Goal: Contribute content

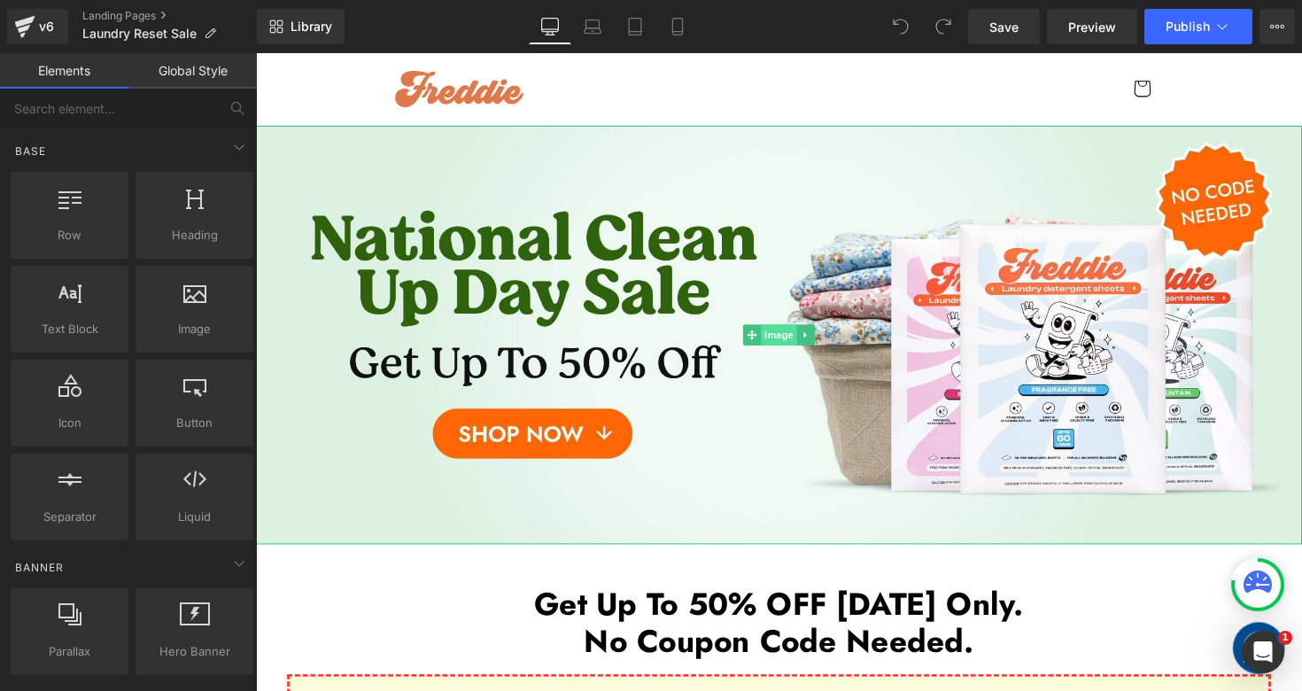
click at [799, 338] on span "Image" at bounding box center [791, 341] width 37 height 21
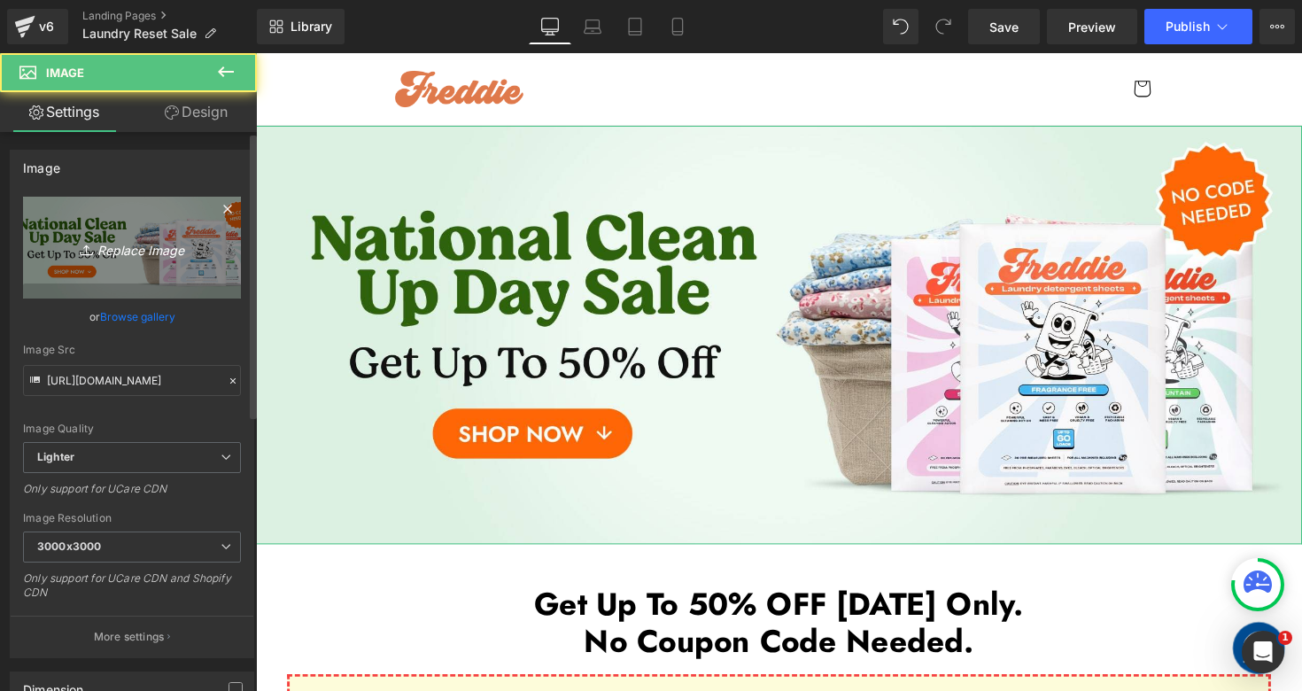
click at [101, 281] on link "Replace Image" at bounding box center [132, 248] width 218 height 102
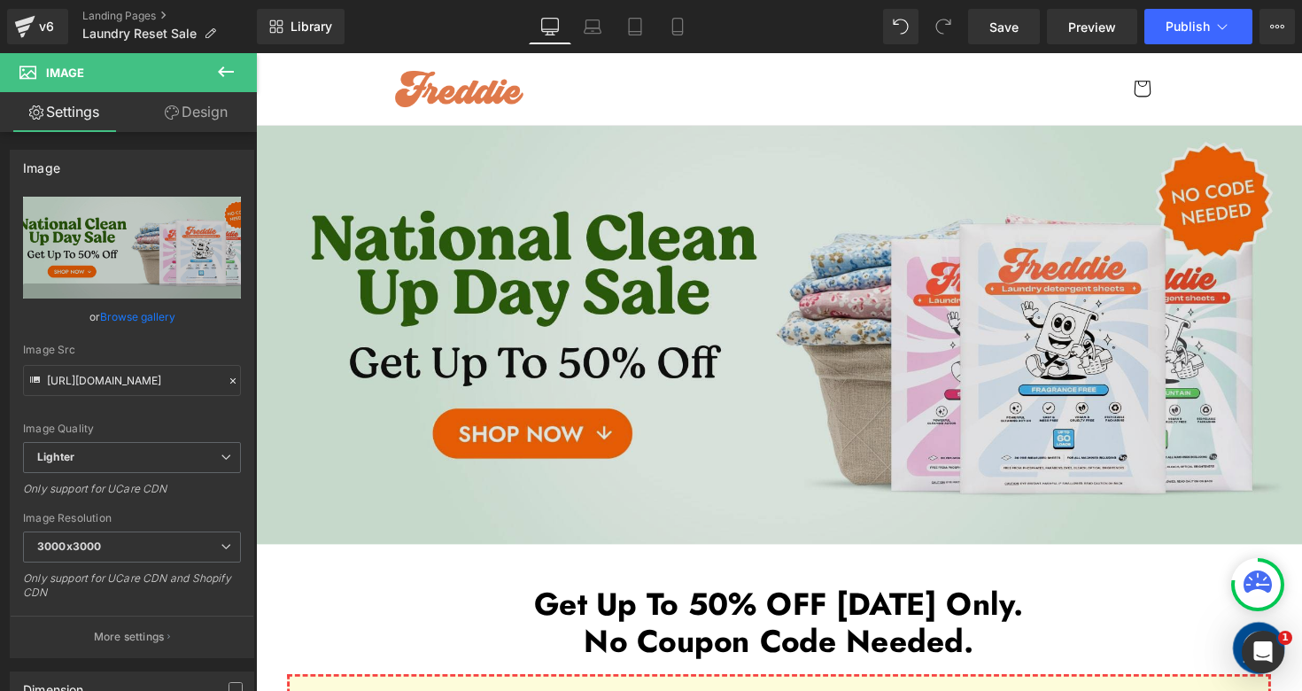
type input "C:\fakepath\Laundry Reset Sale Desktop 2-min.jpg"
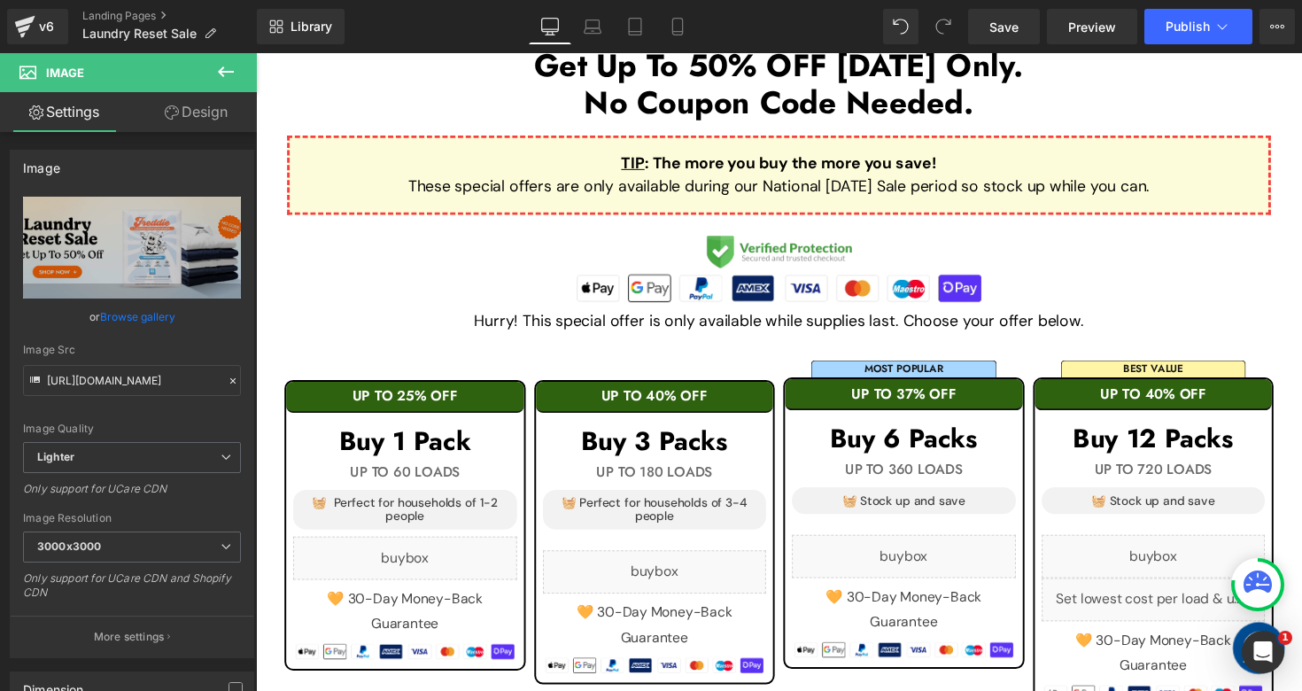
scroll to position [551, 0]
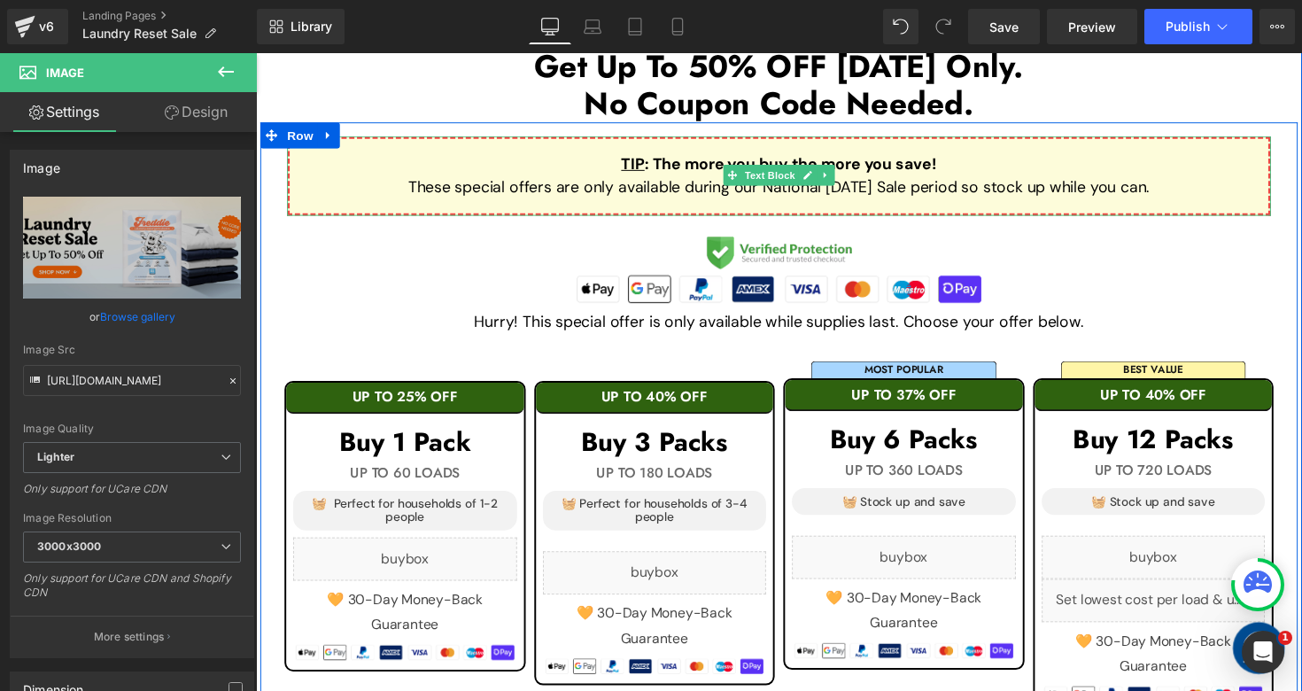
click at [784, 196] on p "These special offers are only available during our National [DATE] Sale period …" at bounding box center [792, 191] width 946 height 24
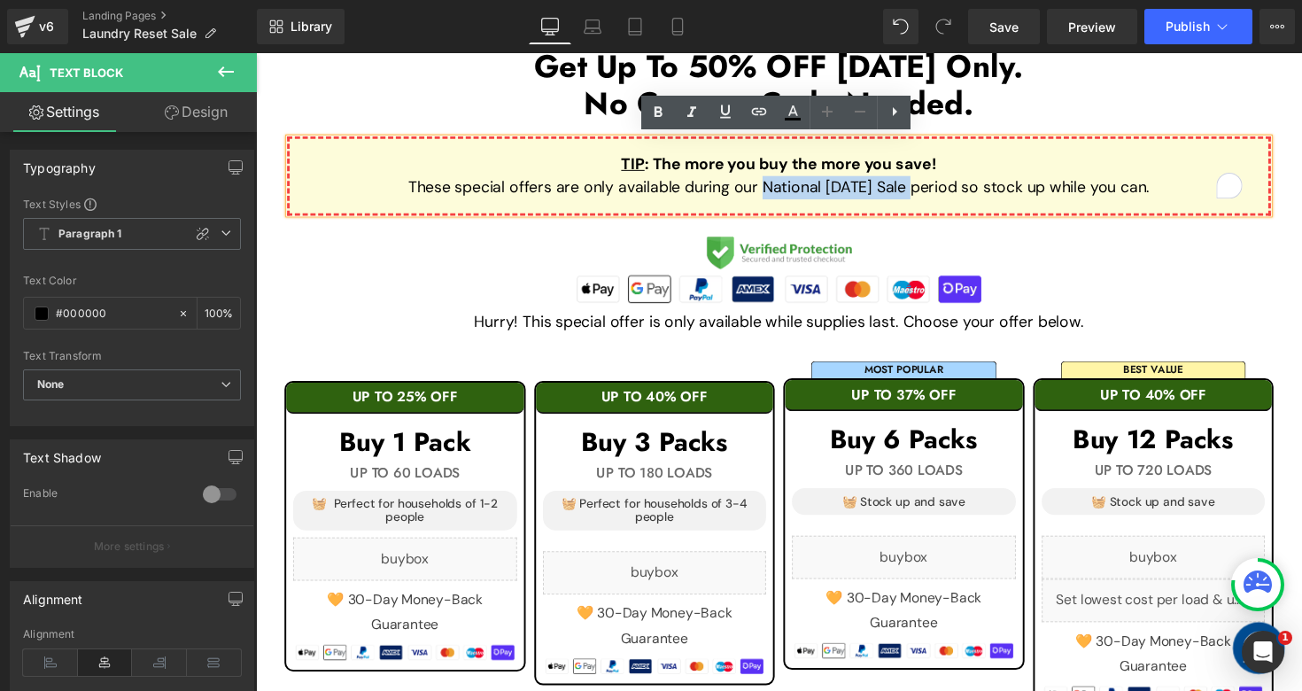
drag, startPoint x: 752, startPoint y: 191, endPoint x: 910, endPoint y: 191, distance: 158.5
click at [910, 191] on p "These special offers are only available during our National [DATE] Sale period …" at bounding box center [792, 191] width 946 height 24
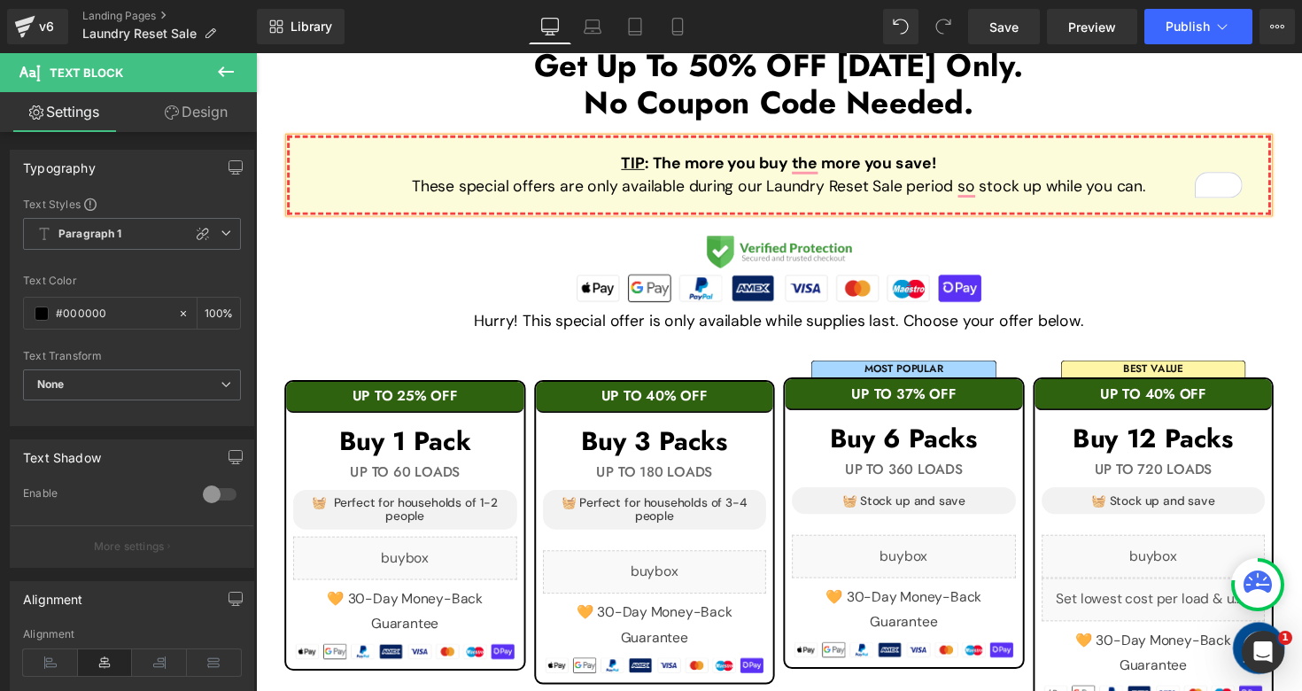
scroll to position [0, 0]
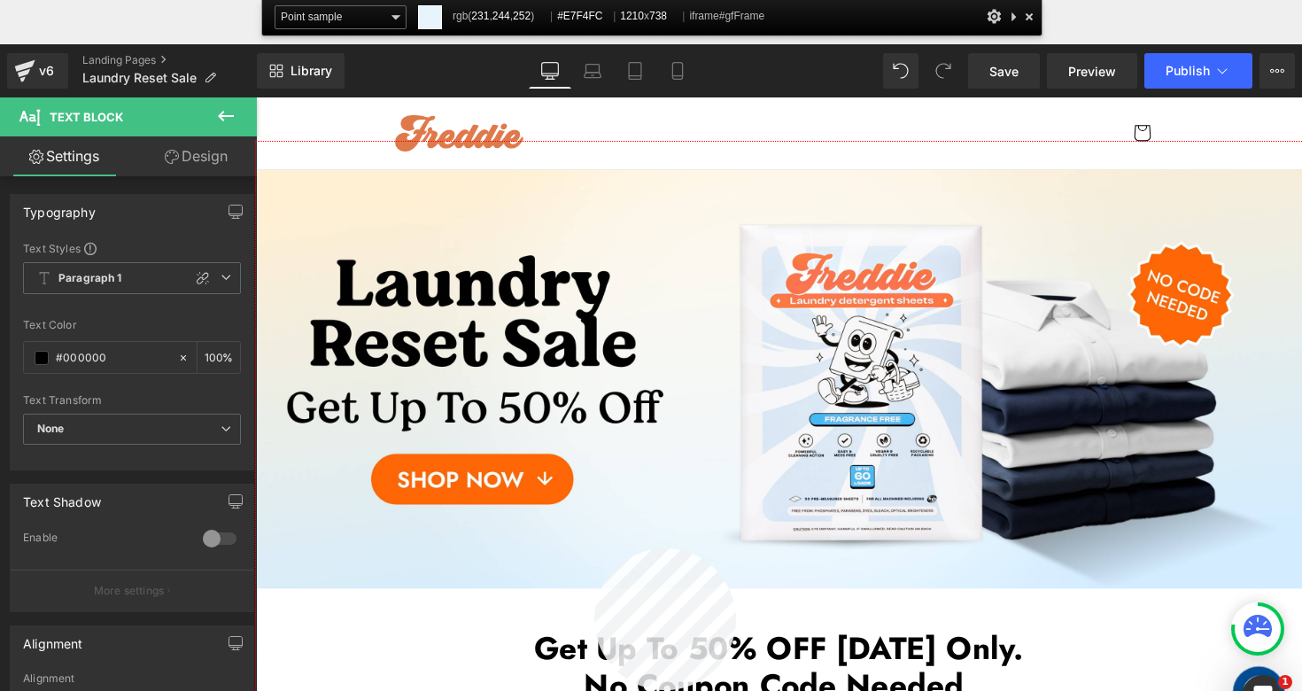
click at [594, 548] on div at bounding box center [791, 468] width 1071 height 653
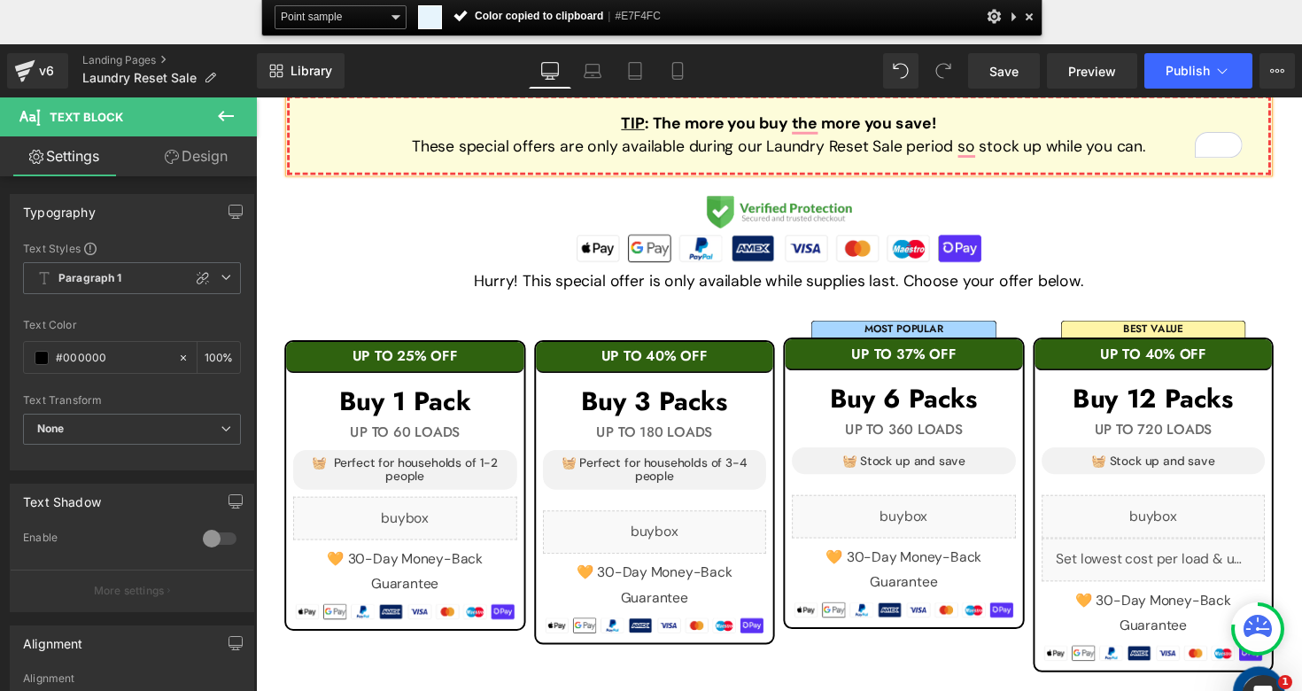
scroll to position [639, 0]
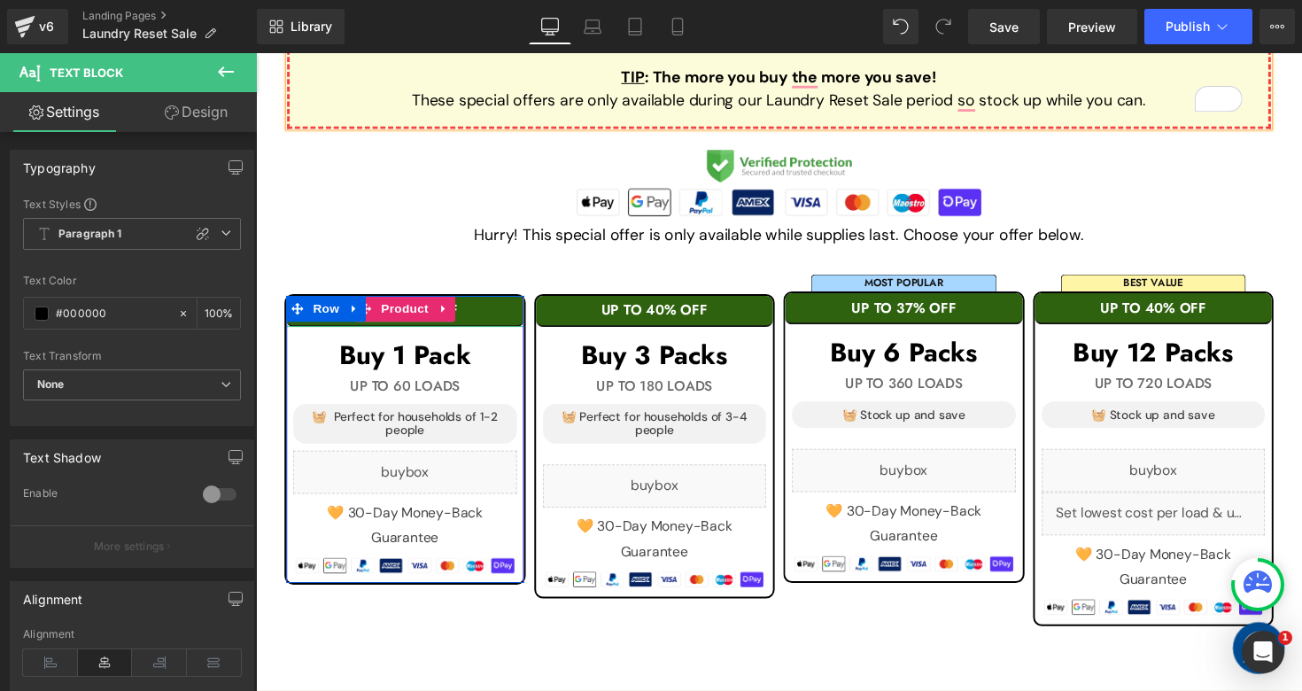
click at [491, 315] on h1 "UP TO 25% OFF" at bounding box center [408, 317] width 243 height 16
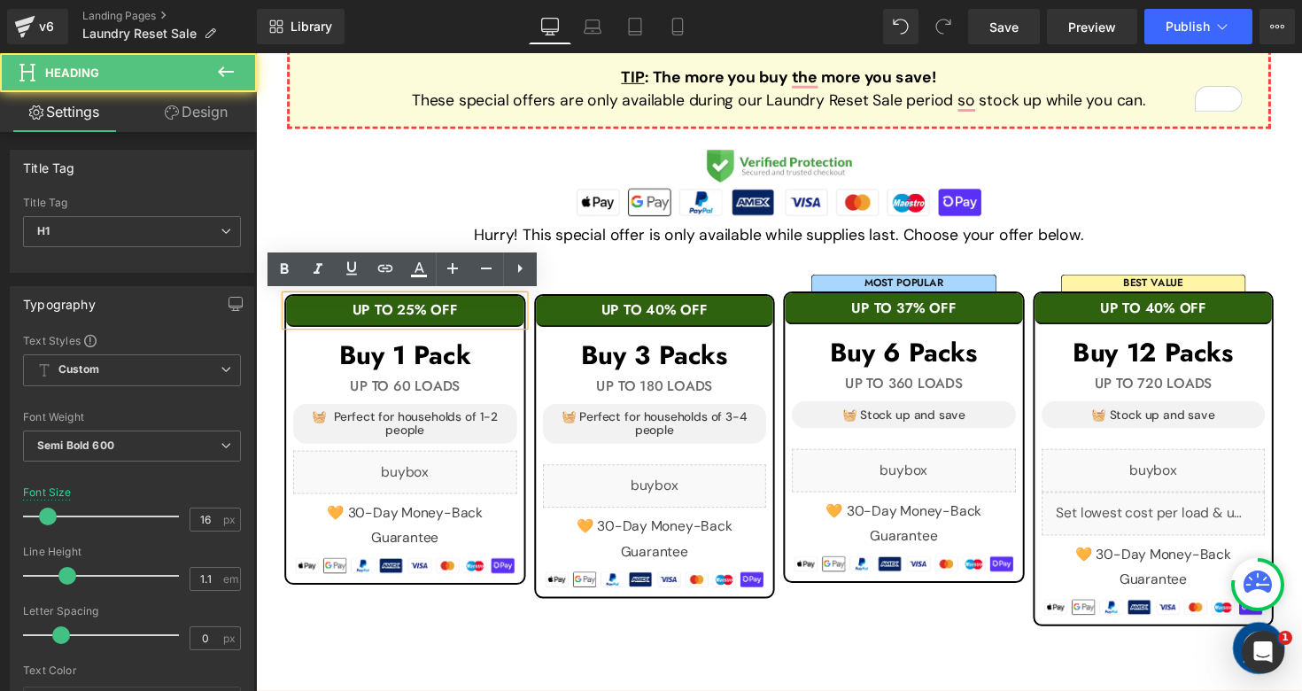
click at [491, 315] on h1 "UP TO 25% OFF" at bounding box center [408, 317] width 243 height 16
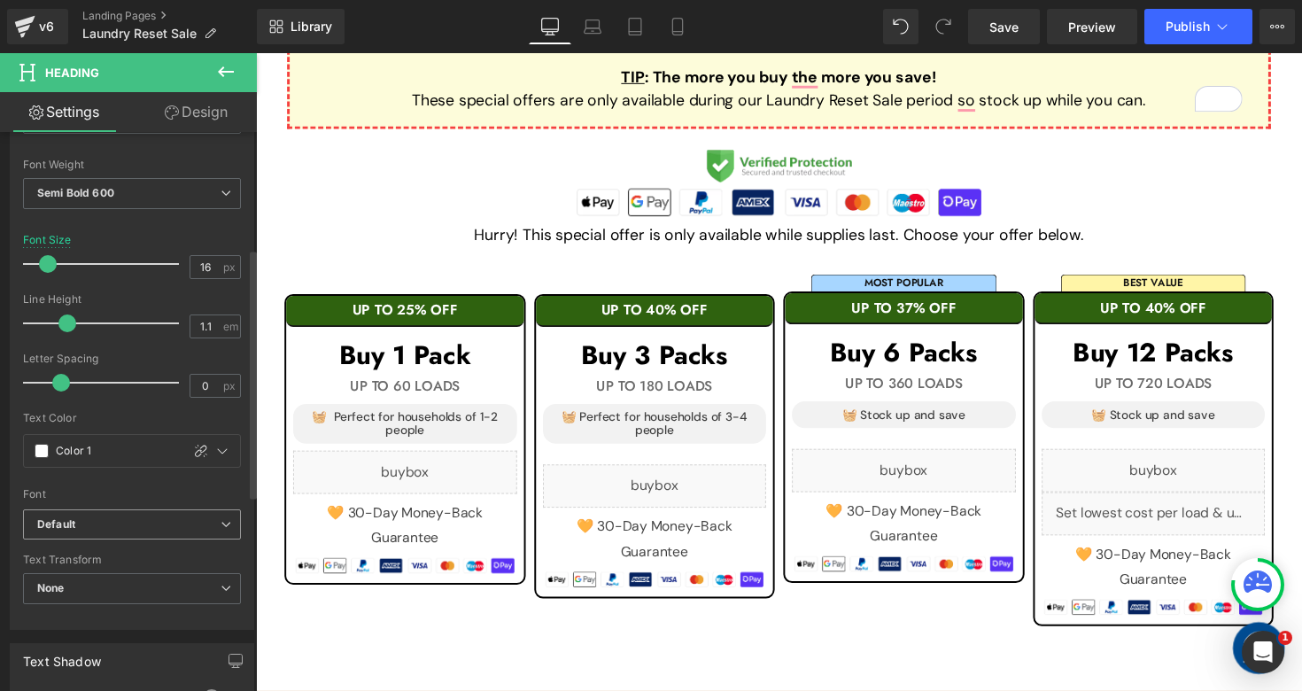
scroll to position [260, 0]
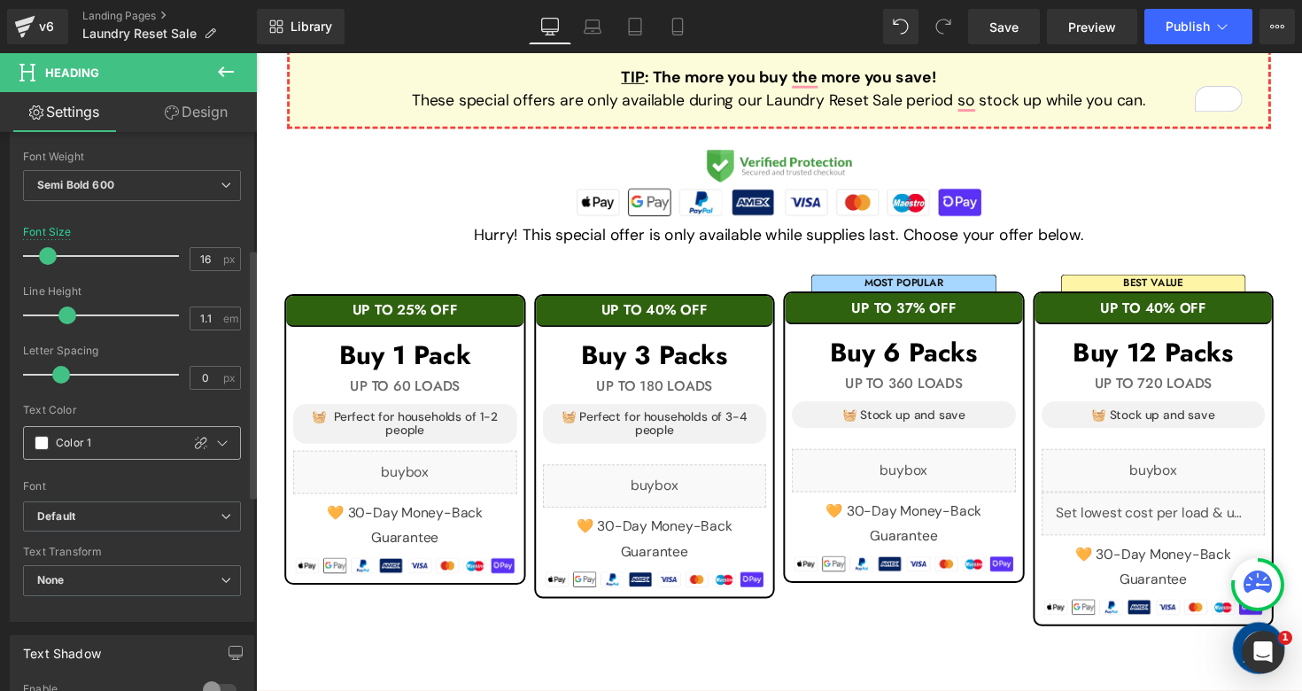
click at [217, 430] on div at bounding box center [210, 443] width 60 height 32
click at [215, 442] on icon at bounding box center [222, 443] width 14 height 14
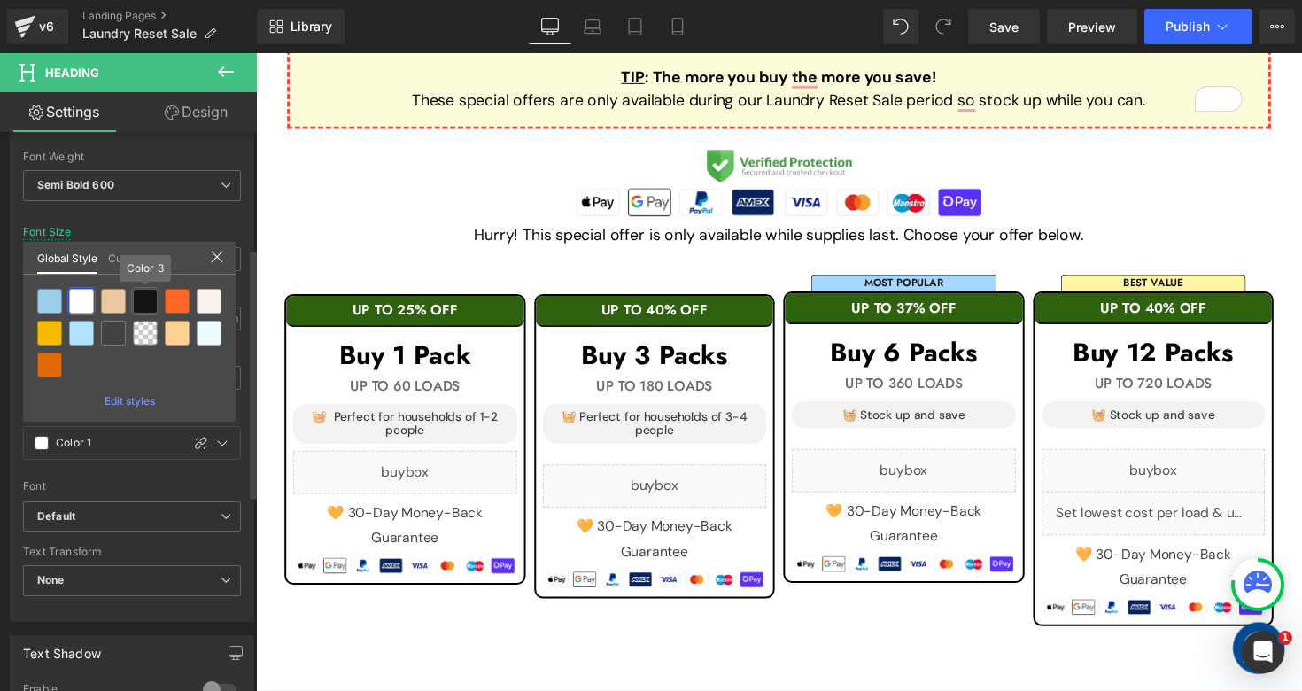
click at [145, 309] on div at bounding box center [145, 301] width 25 height 25
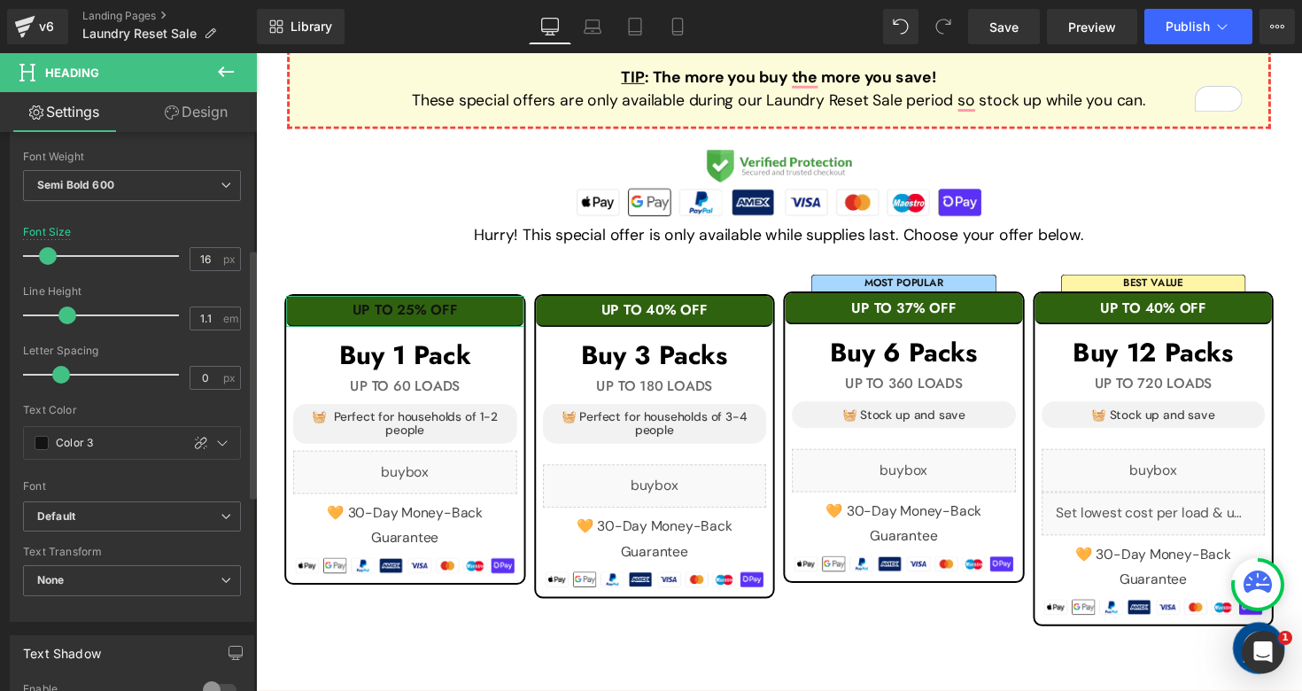
click at [211, 112] on link "Design" at bounding box center [196, 112] width 128 height 40
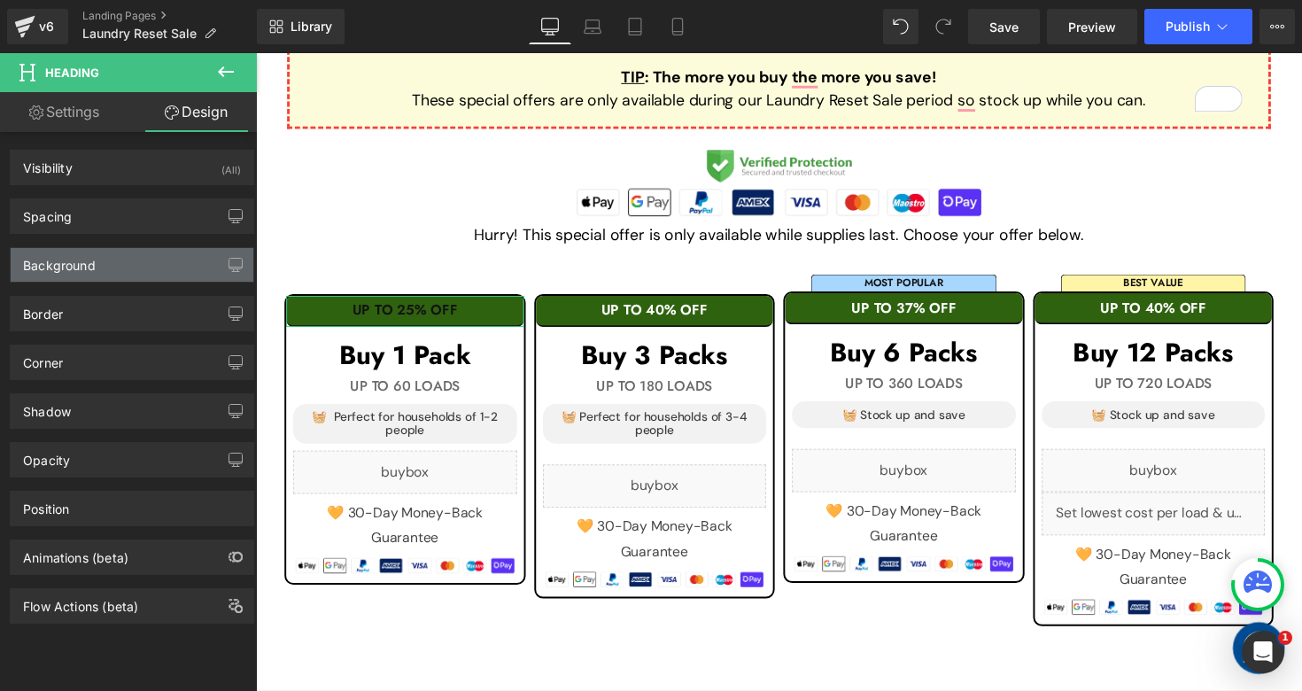
click at [130, 261] on div "Background" at bounding box center [132, 265] width 243 height 34
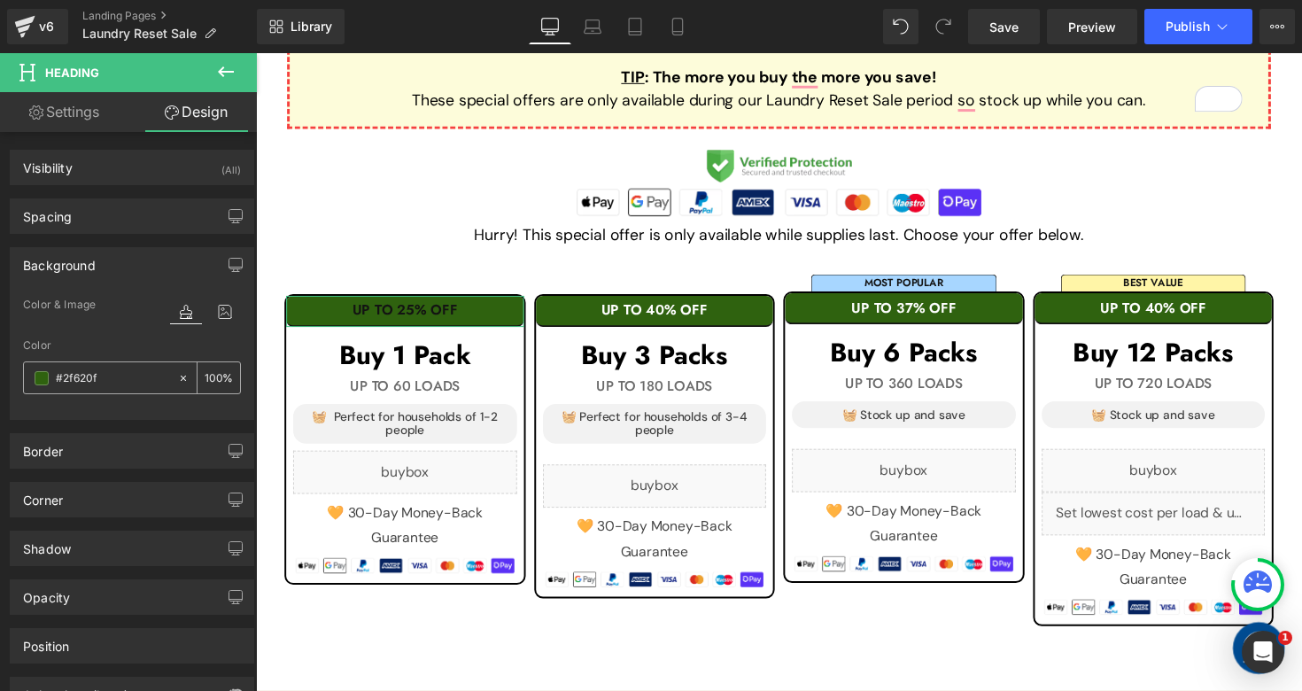
click at [129, 375] on input "text" at bounding box center [112, 377] width 113 height 19
paste input "E7F4FC"
type input "#E7F4FC"
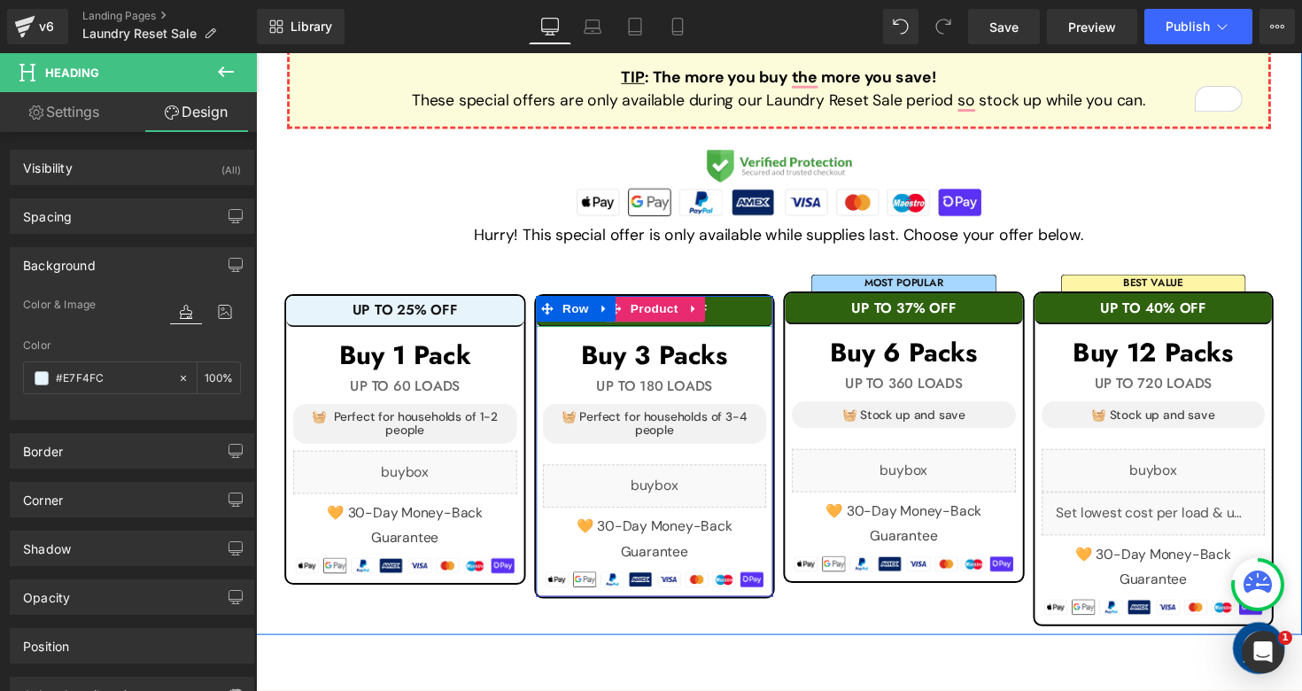
click at [763, 317] on h1 "UP TO 40% OFF" at bounding box center [664, 317] width 243 height 16
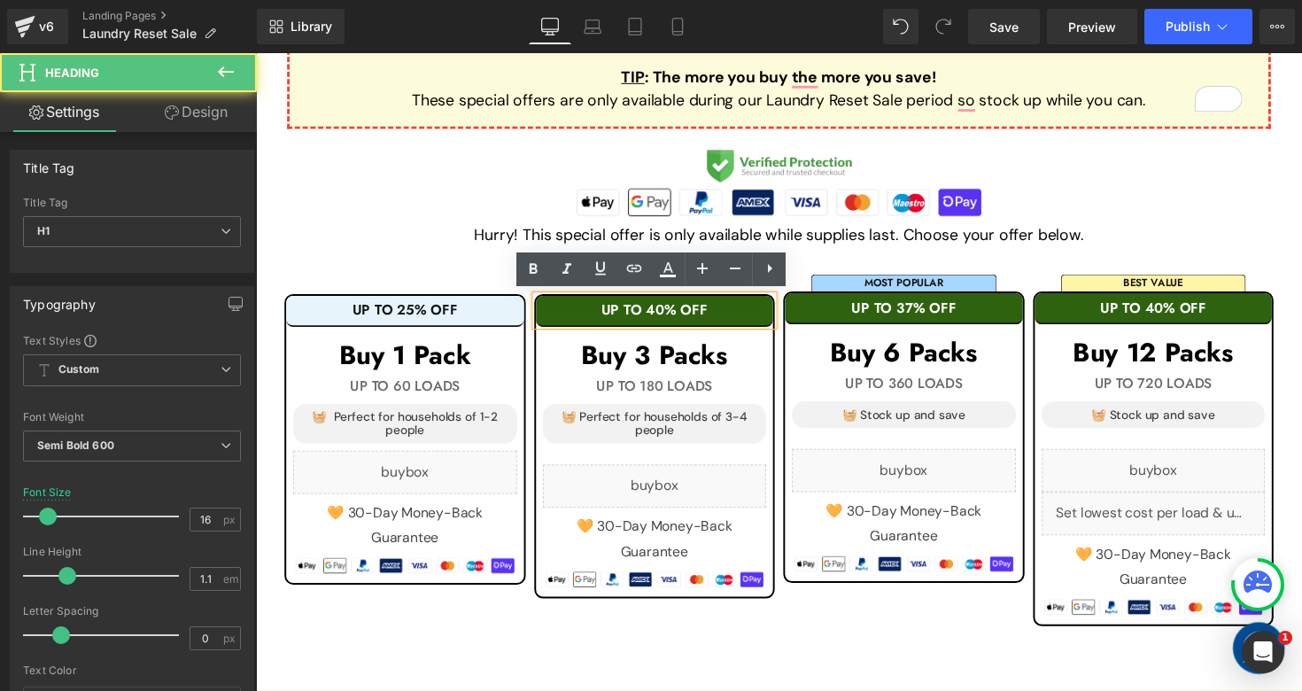
click at [763, 317] on h1 "UP TO 40% OFF" at bounding box center [664, 317] width 243 height 16
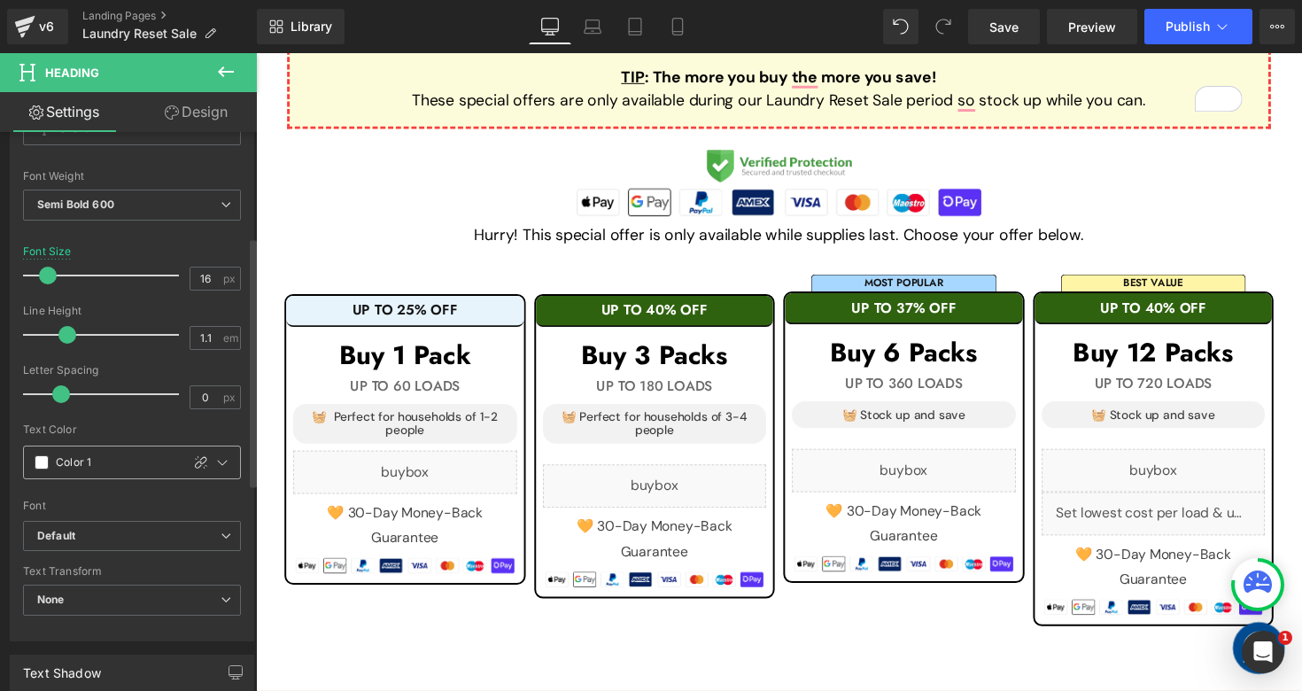
scroll to position [253, 0]
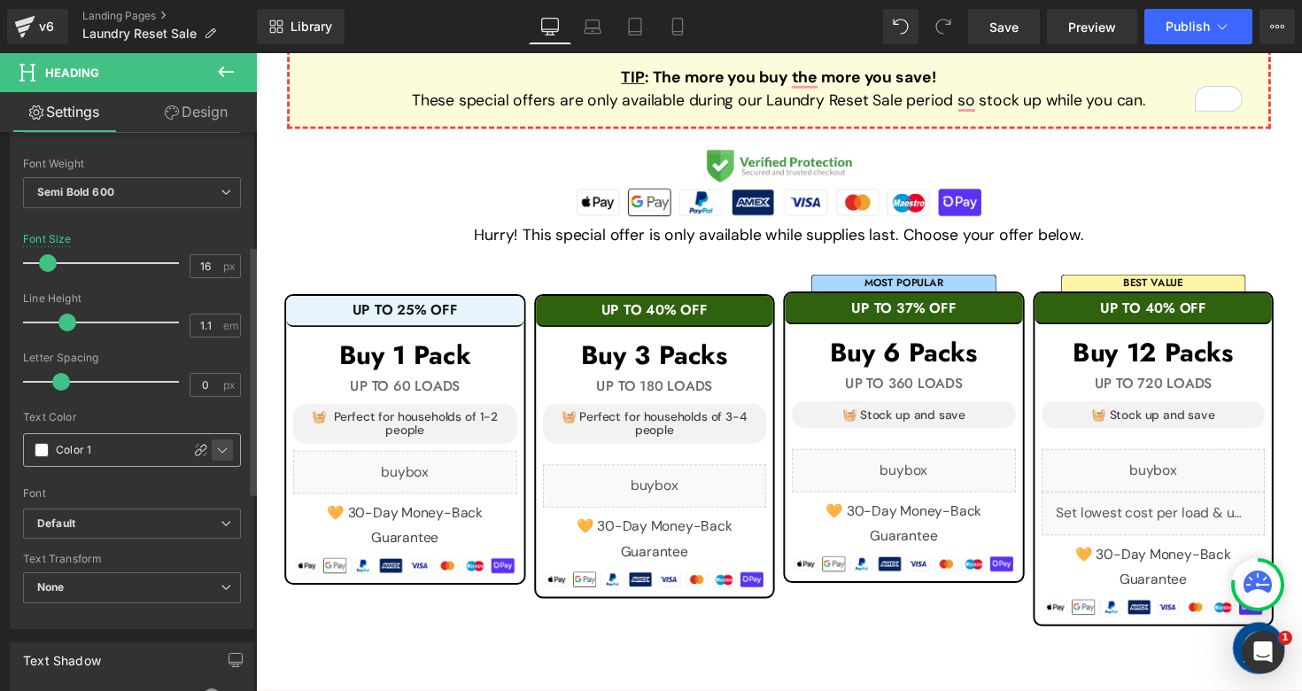
click at [224, 446] on div at bounding box center [222, 449] width 21 height 21
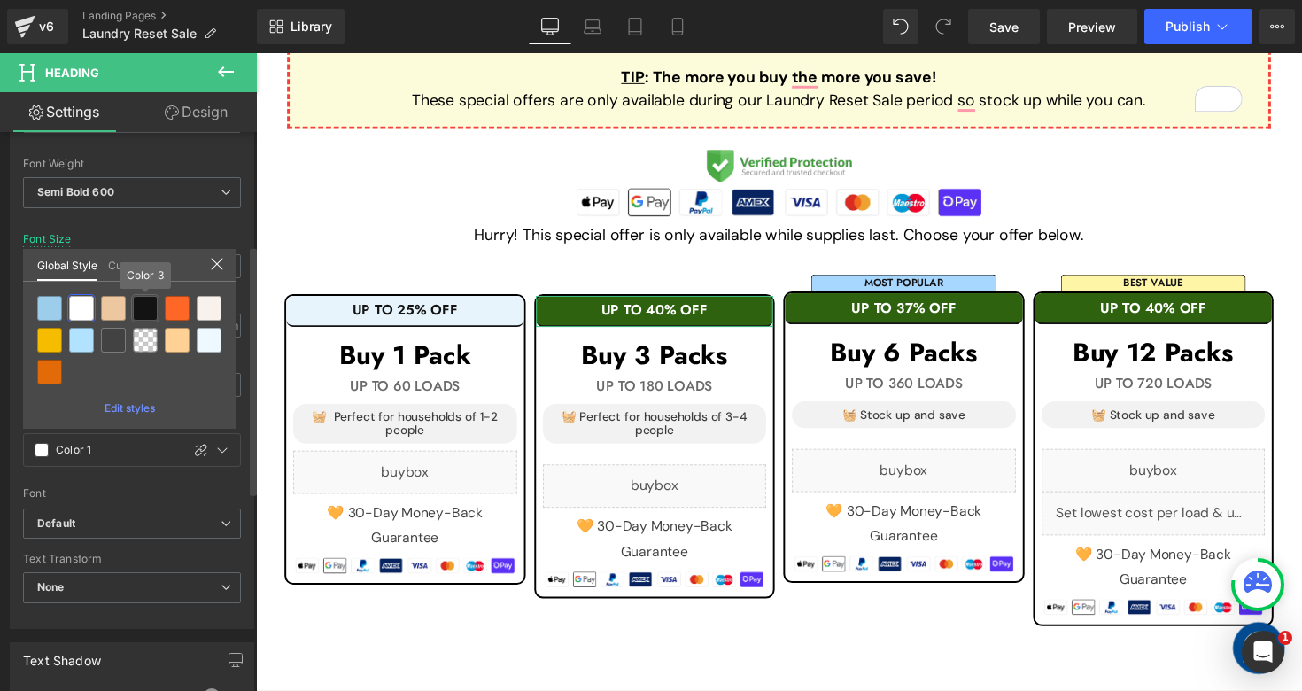
click at [143, 307] on div at bounding box center [145, 308] width 25 height 25
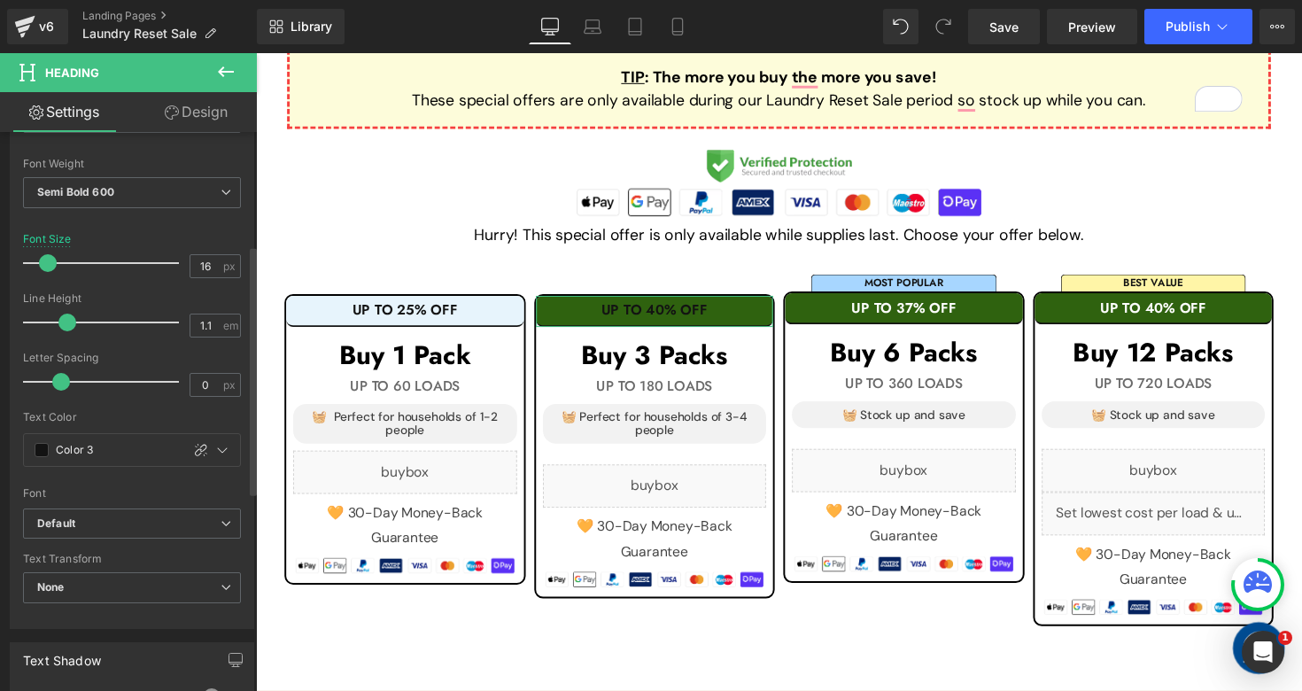
click at [207, 114] on link "Design" at bounding box center [196, 112] width 128 height 40
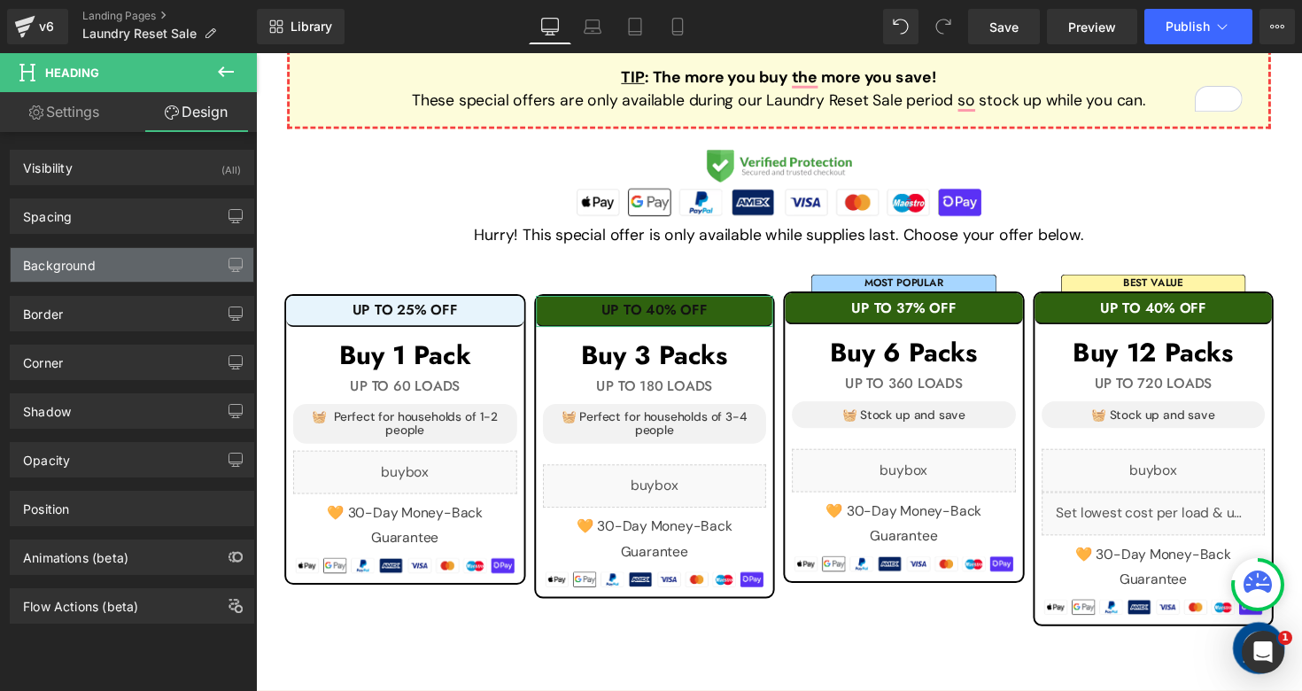
click at [121, 271] on div "Background" at bounding box center [132, 265] width 243 height 34
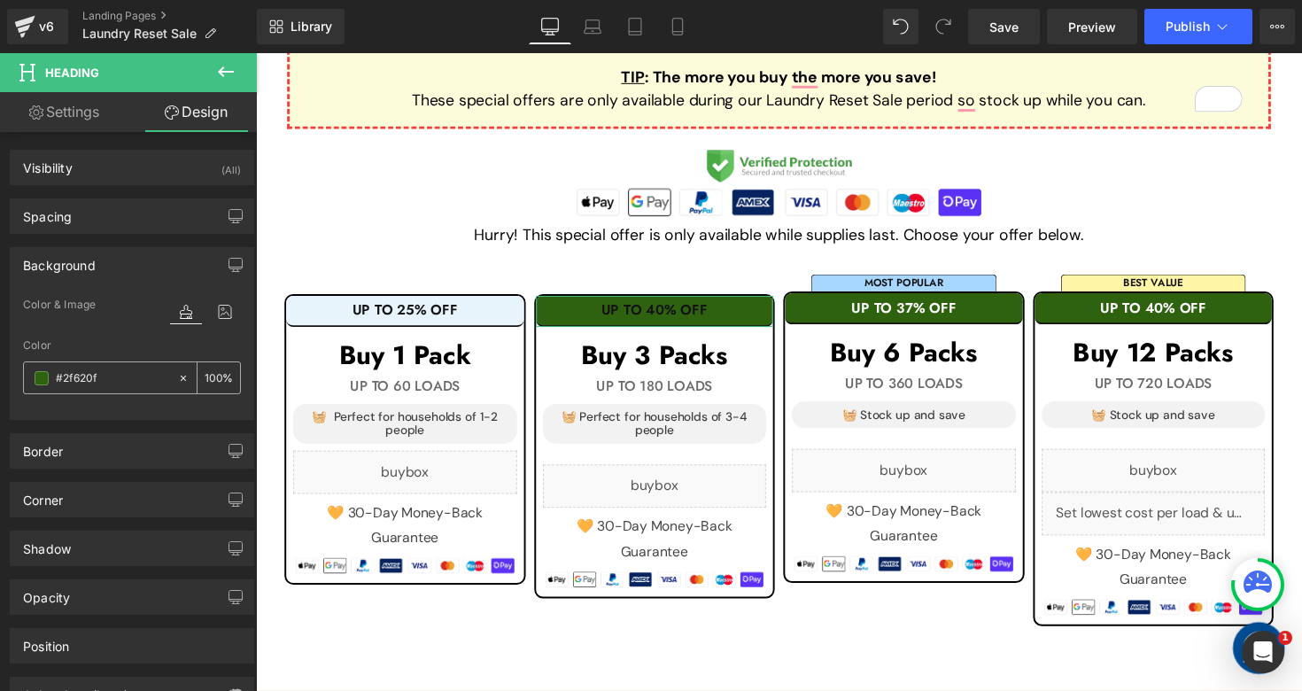
click at [131, 377] on input "#2f620f" at bounding box center [112, 377] width 113 height 19
paste input "E7F4FC"
type input "#E7F4FC"
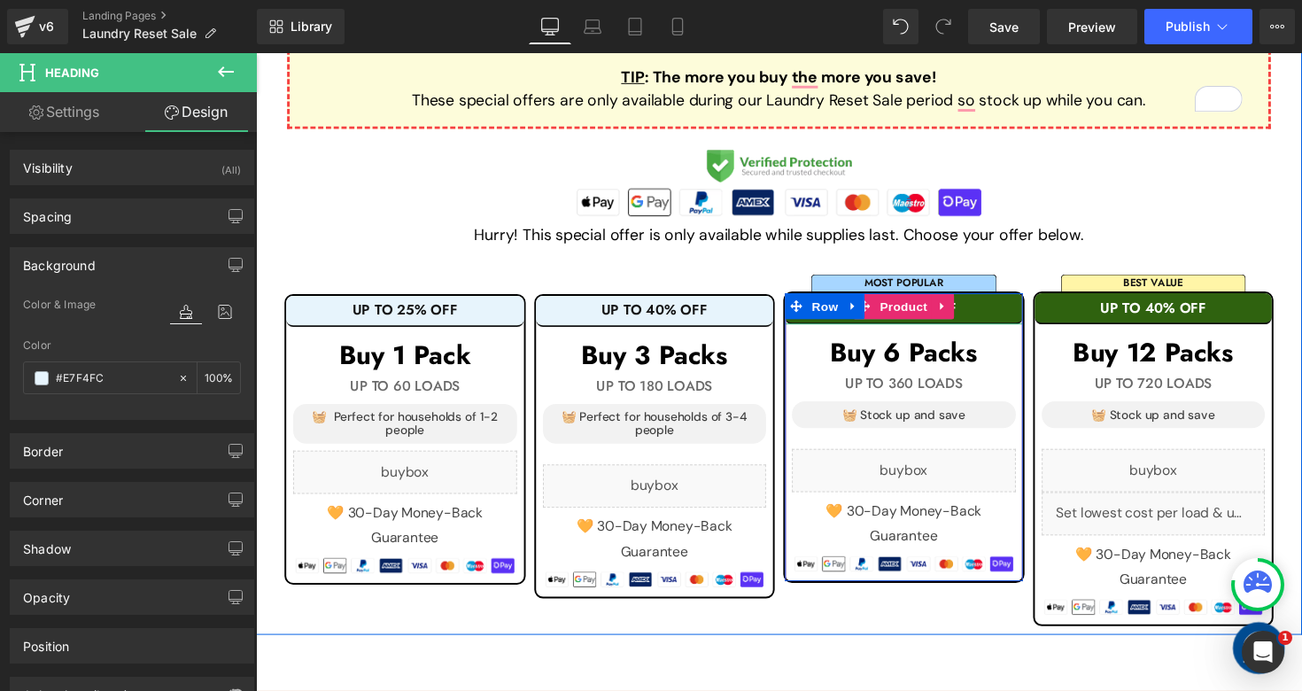
click at [1007, 317] on h1 "UP TO 37% OFF" at bounding box center [919, 314] width 243 height 16
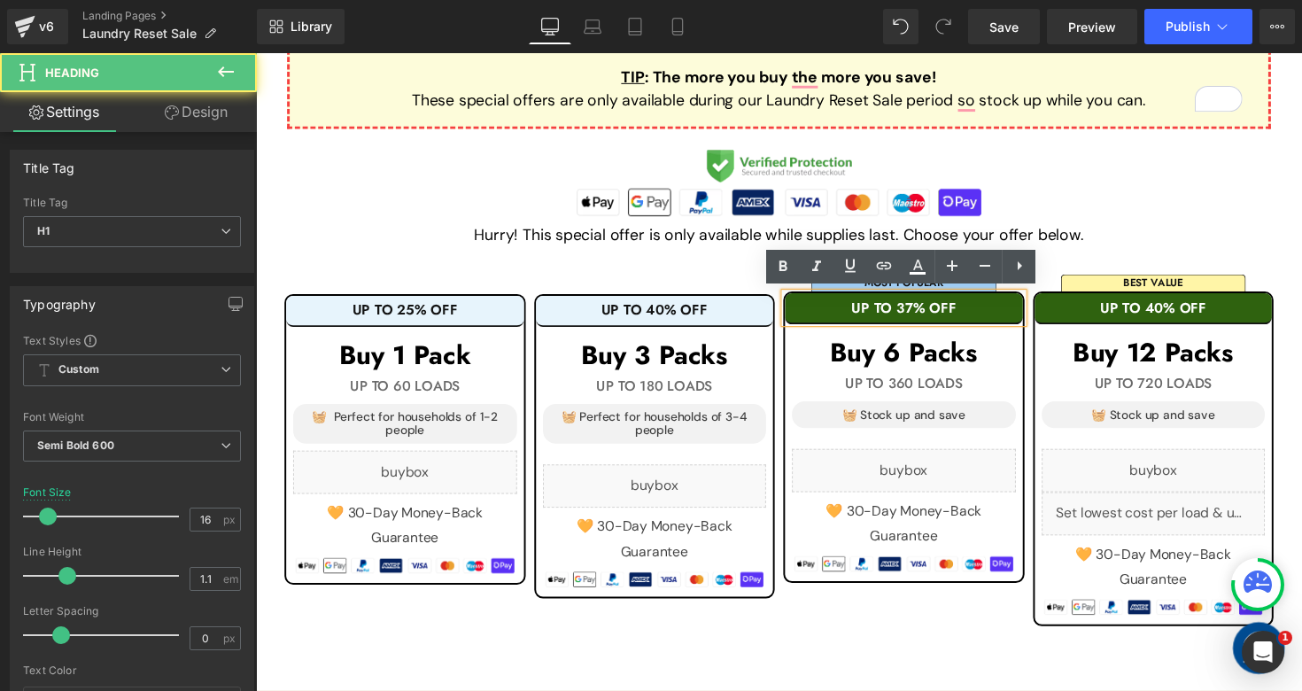
click at [1007, 317] on h1 "UP TO 37% OFF" at bounding box center [919, 314] width 243 height 16
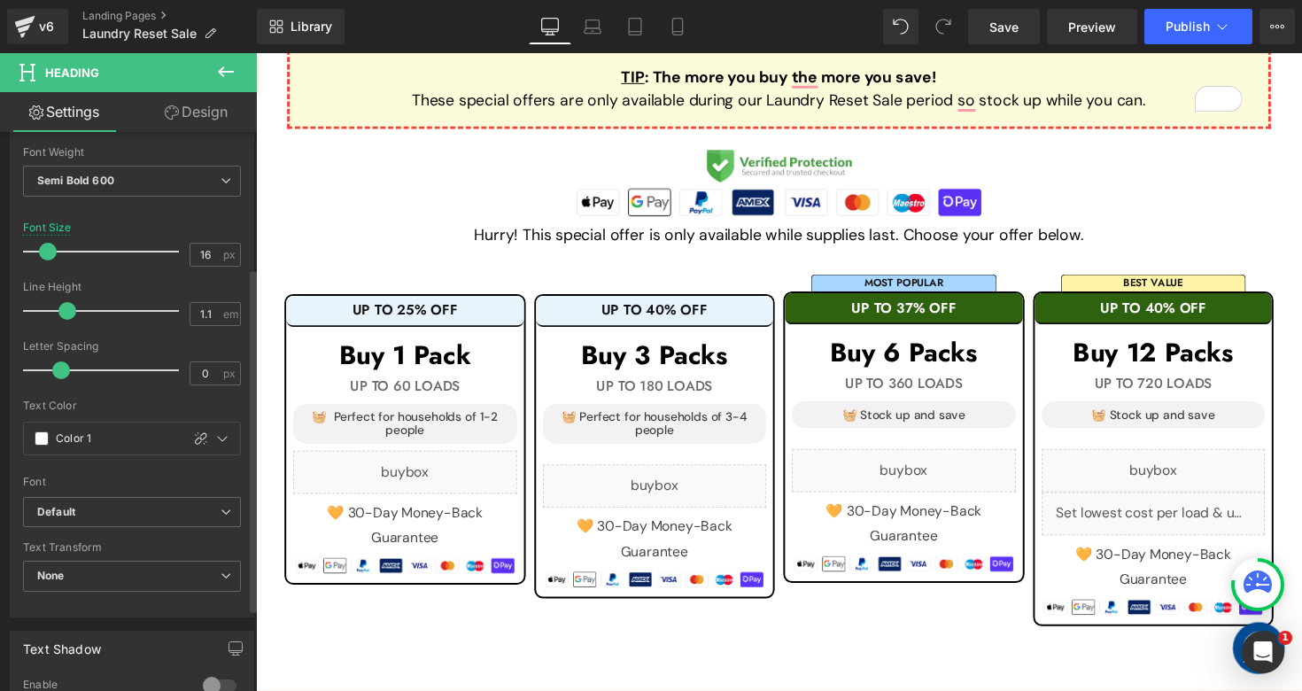
scroll to position [267, 0]
click at [217, 434] on icon at bounding box center [222, 436] width 14 height 14
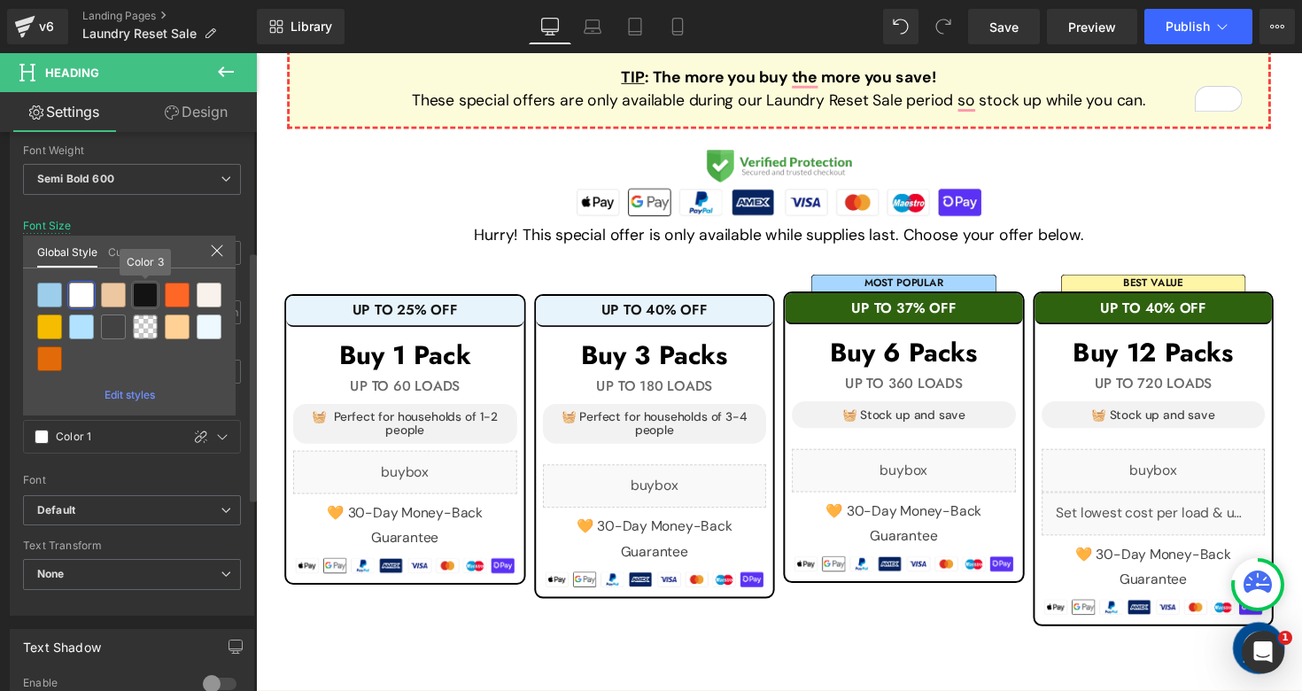
click at [146, 292] on div at bounding box center [145, 294] width 25 height 25
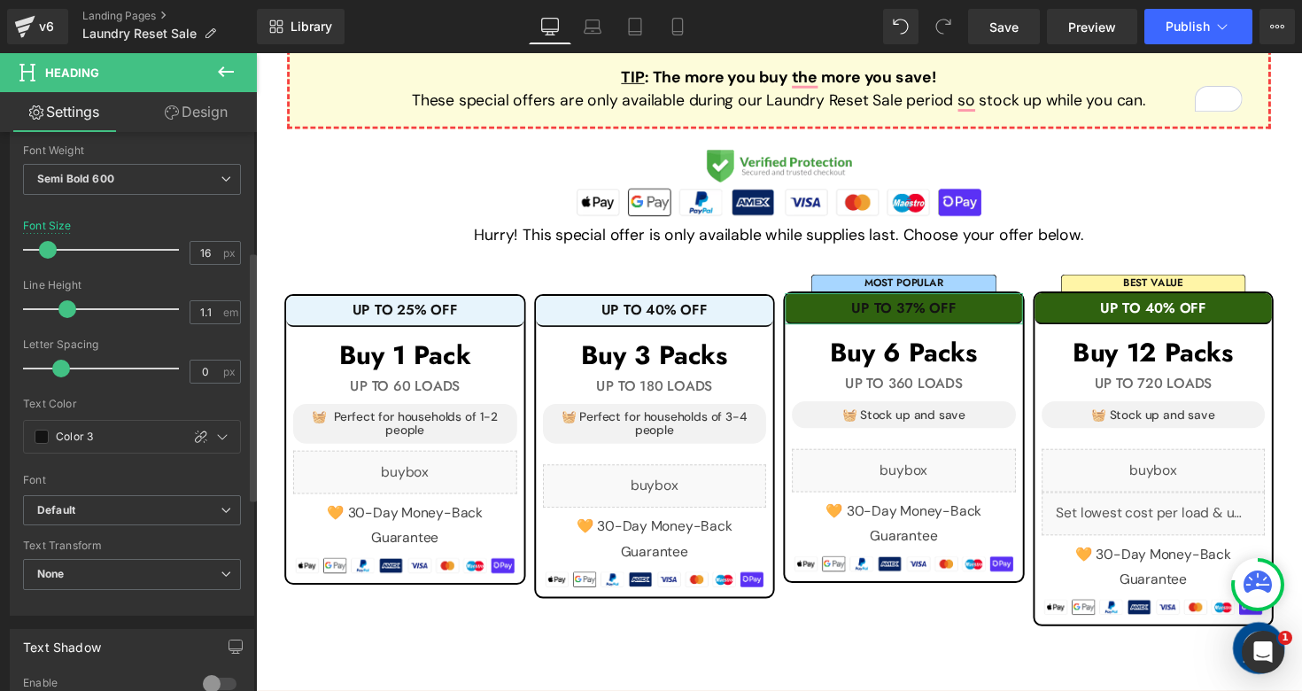
click at [192, 97] on link "Design" at bounding box center [196, 112] width 128 height 40
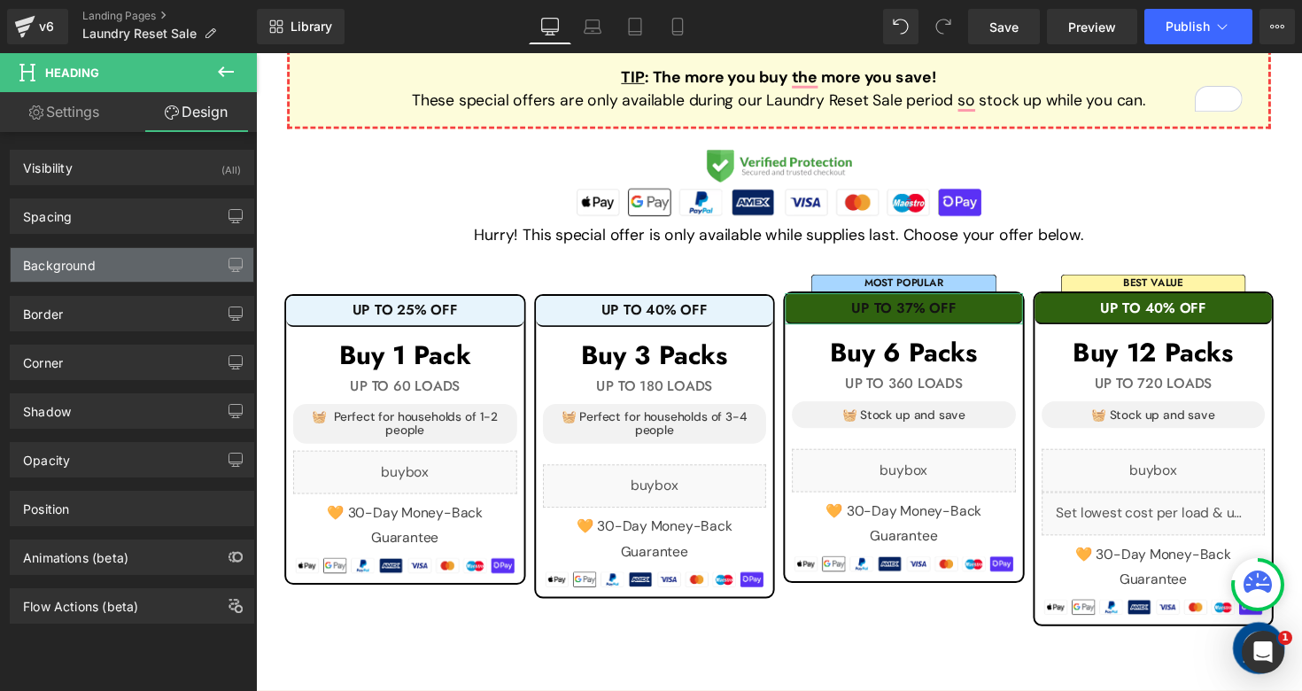
click at [140, 276] on div "Background" at bounding box center [132, 265] width 243 height 34
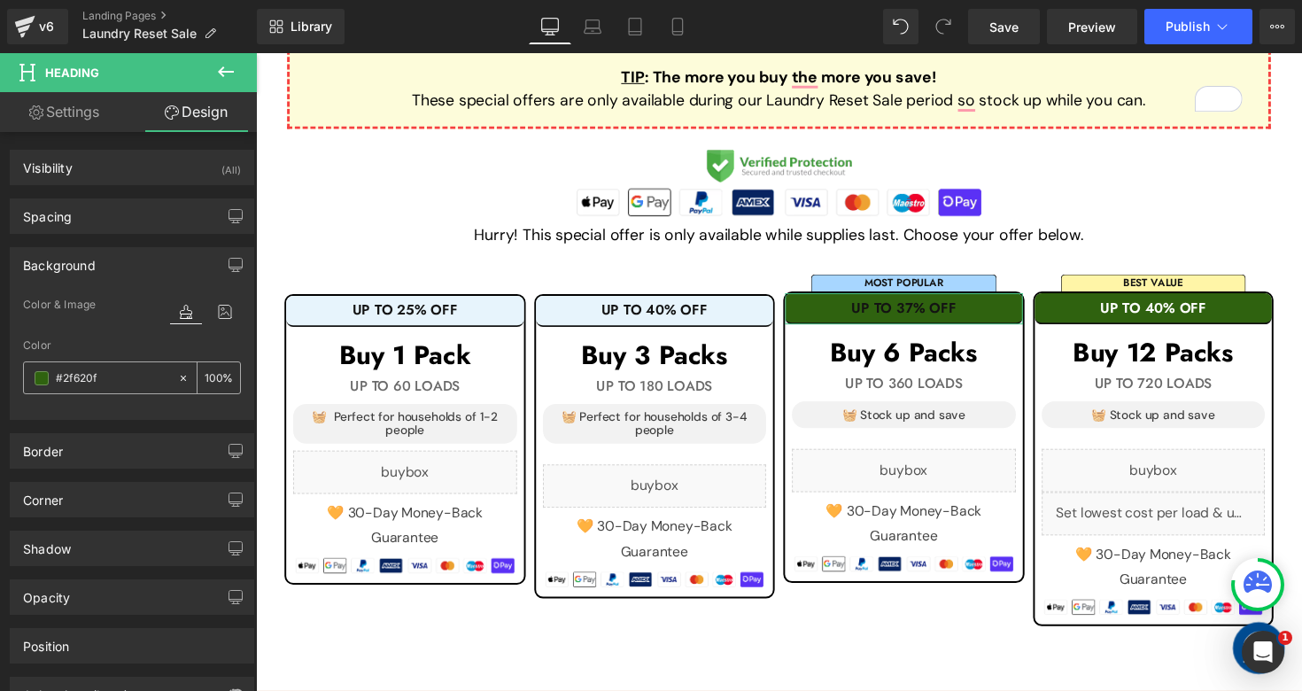
click at [122, 383] on input "#2f620f" at bounding box center [112, 377] width 113 height 19
paste input "E7F4FC"
type input "#E7F4FC"
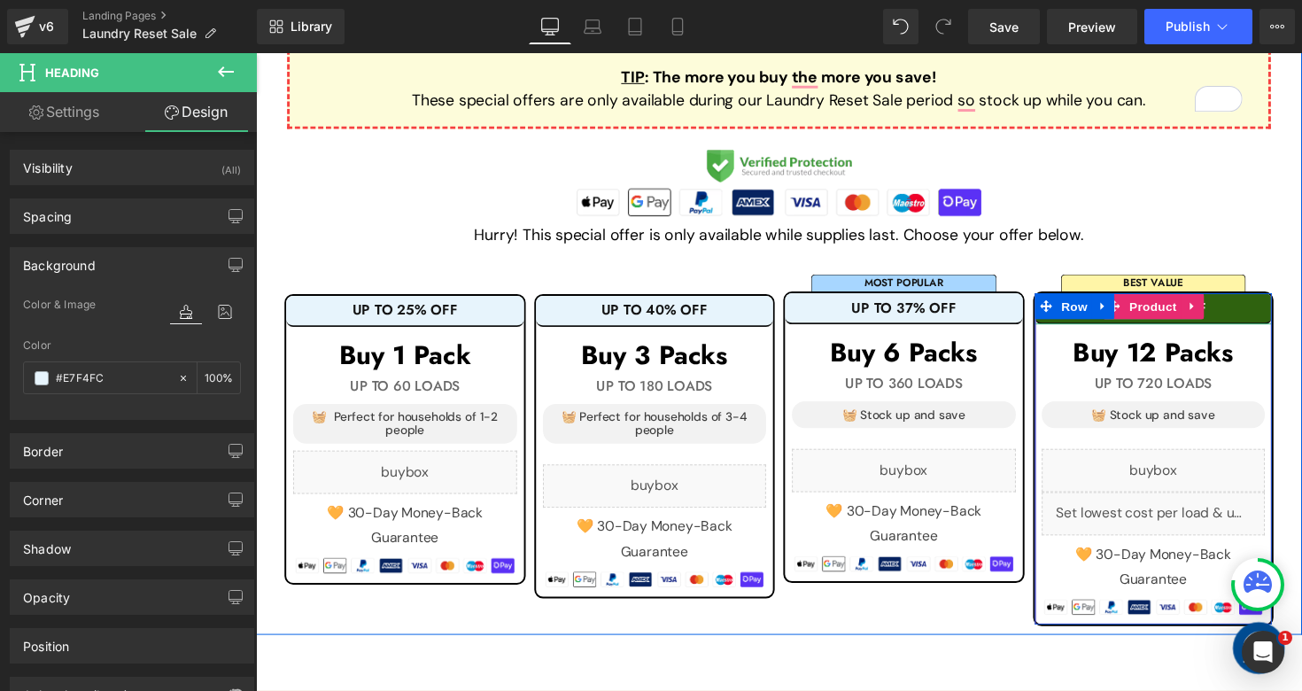
click at [1255, 307] on h1 "UP TO 40% OFF" at bounding box center [1175, 314] width 243 height 16
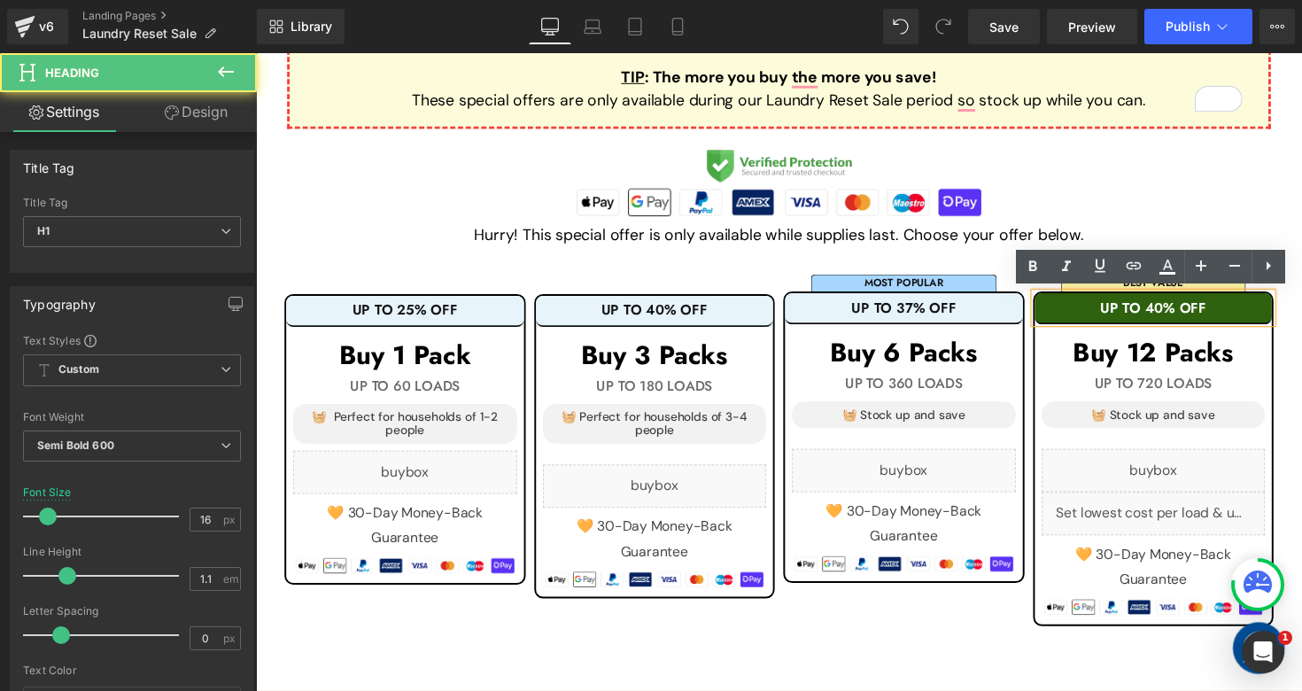
click at [1255, 307] on h1 "UP TO 40% OFF" at bounding box center [1175, 314] width 243 height 16
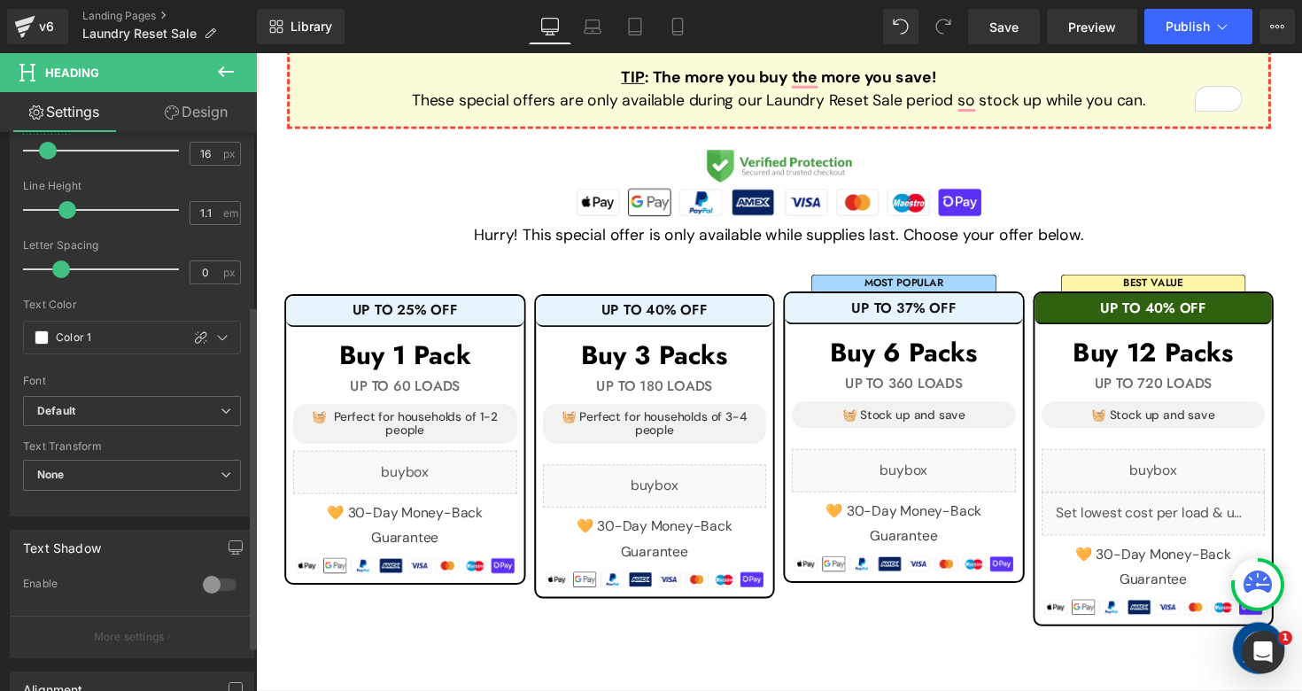
scroll to position [378, 0]
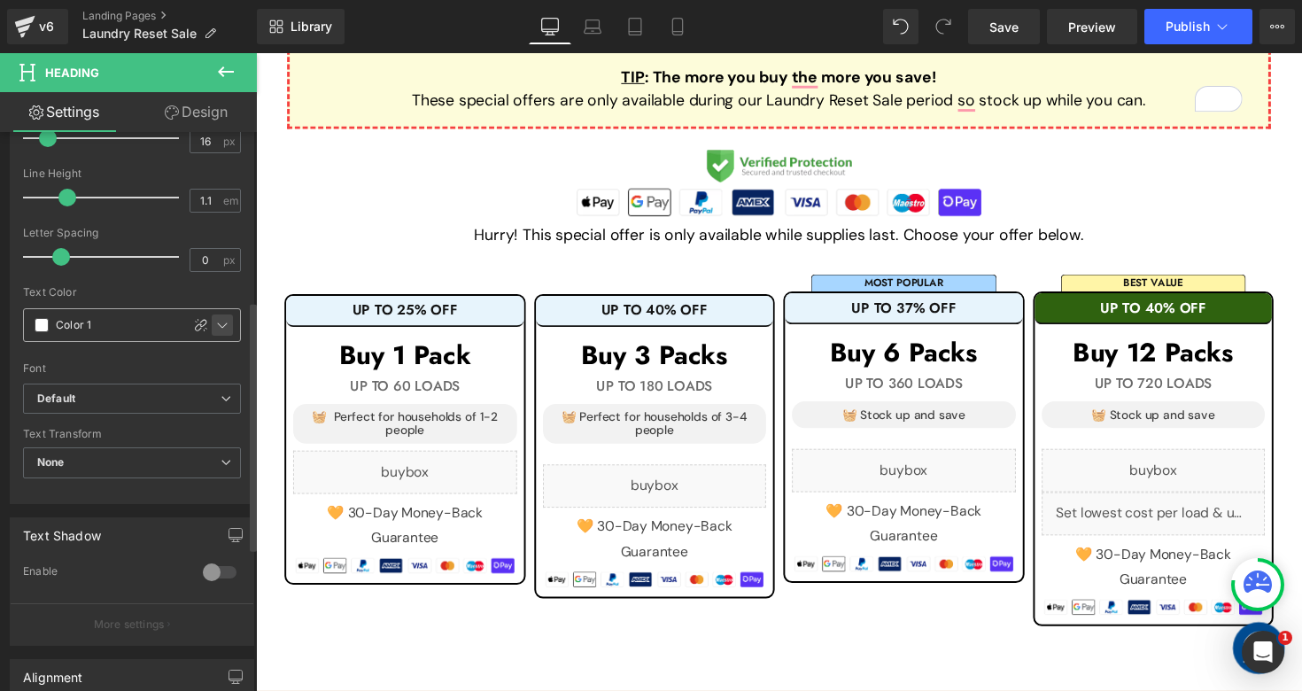
click at [218, 326] on icon at bounding box center [223, 324] width 10 height 5
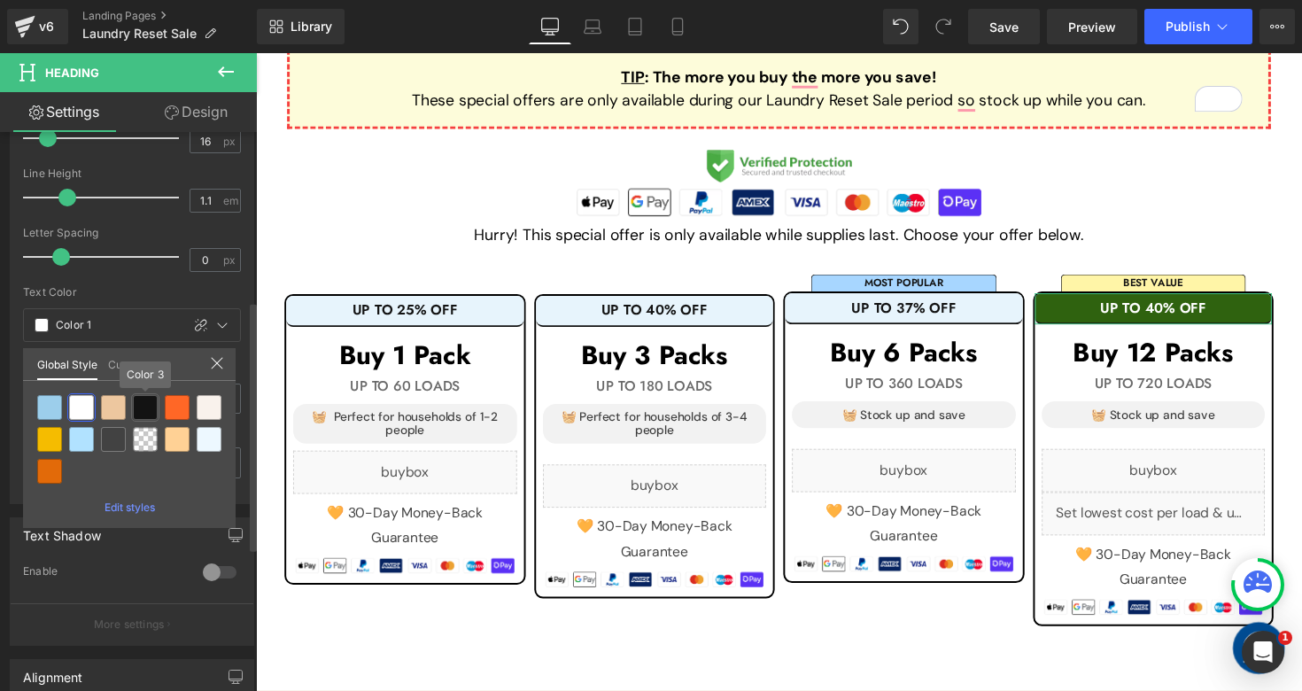
click at [136, 408] on div at bounding box center [145, 407] width 25 height 25
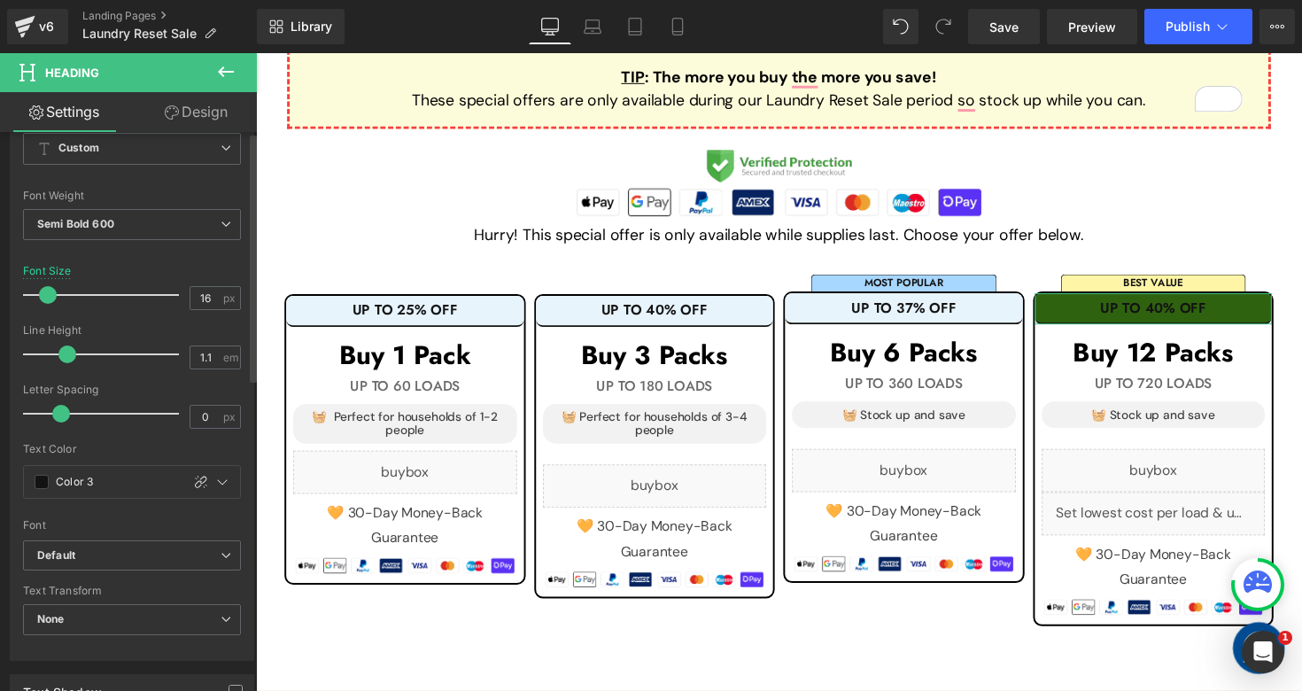
scroll to position [0, 0]
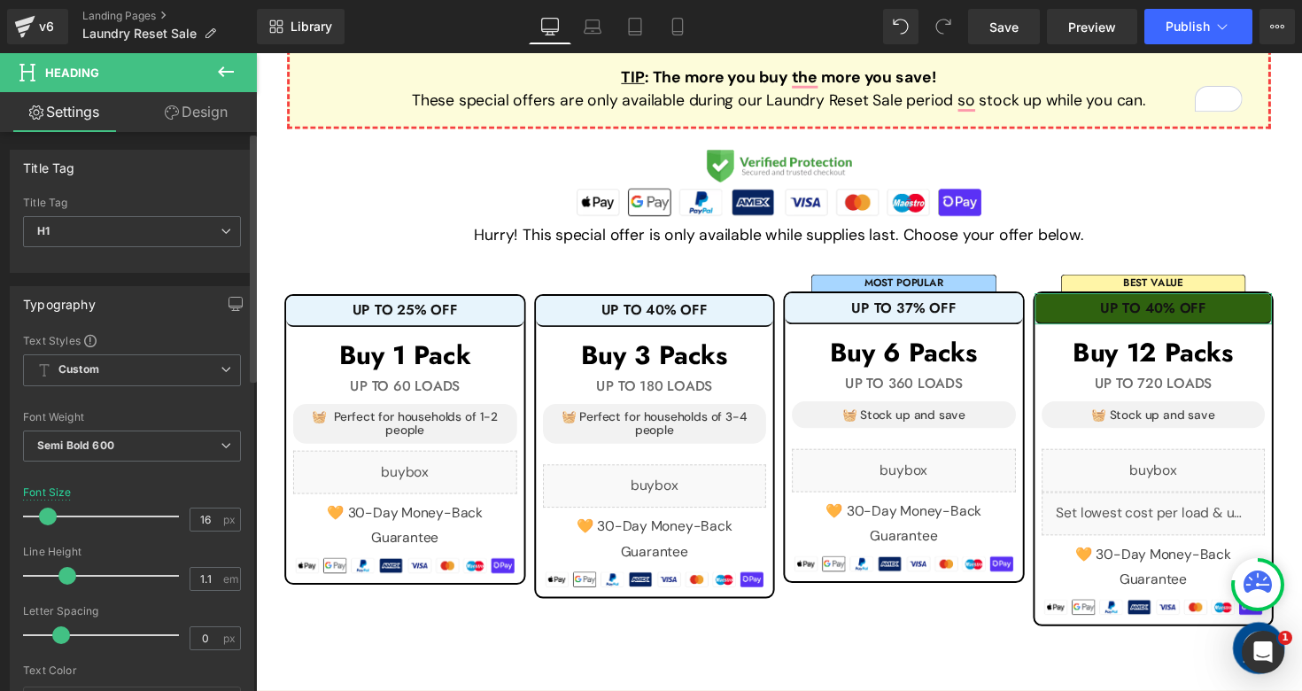
click at [180, 112] on link "Design" at bounding box center [196, 112] width 128 height 40
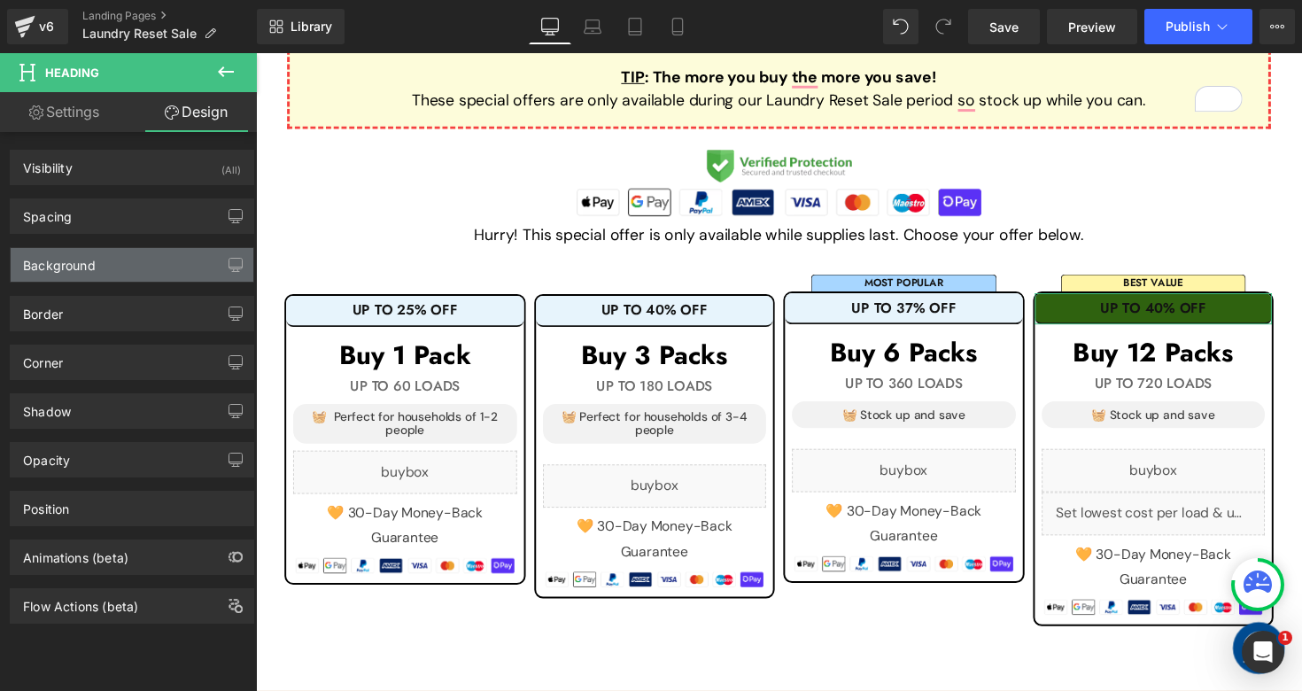
click at [100, 264] on div "Background" at bounding box center [132, 265] width 243 height 34
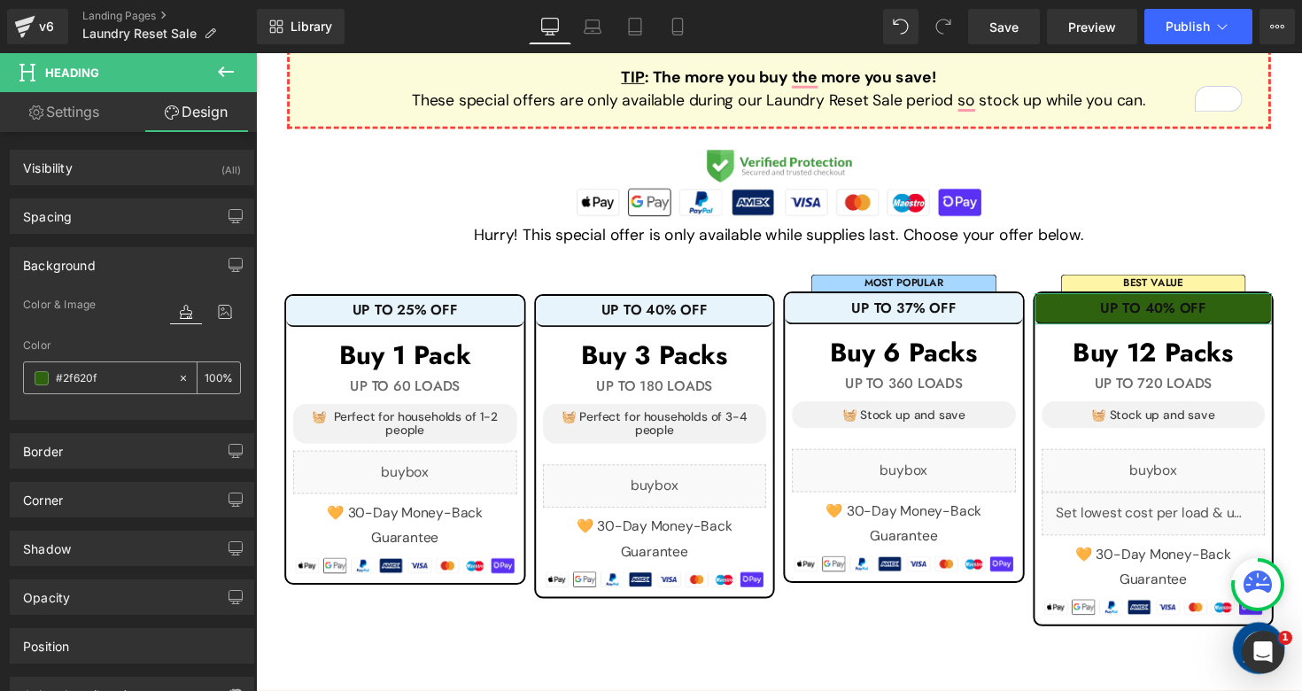
click at [116, 373] on input "#2f620f" at bounding box center [112, 377] width 113 height 19
paste input "E7F4FC"
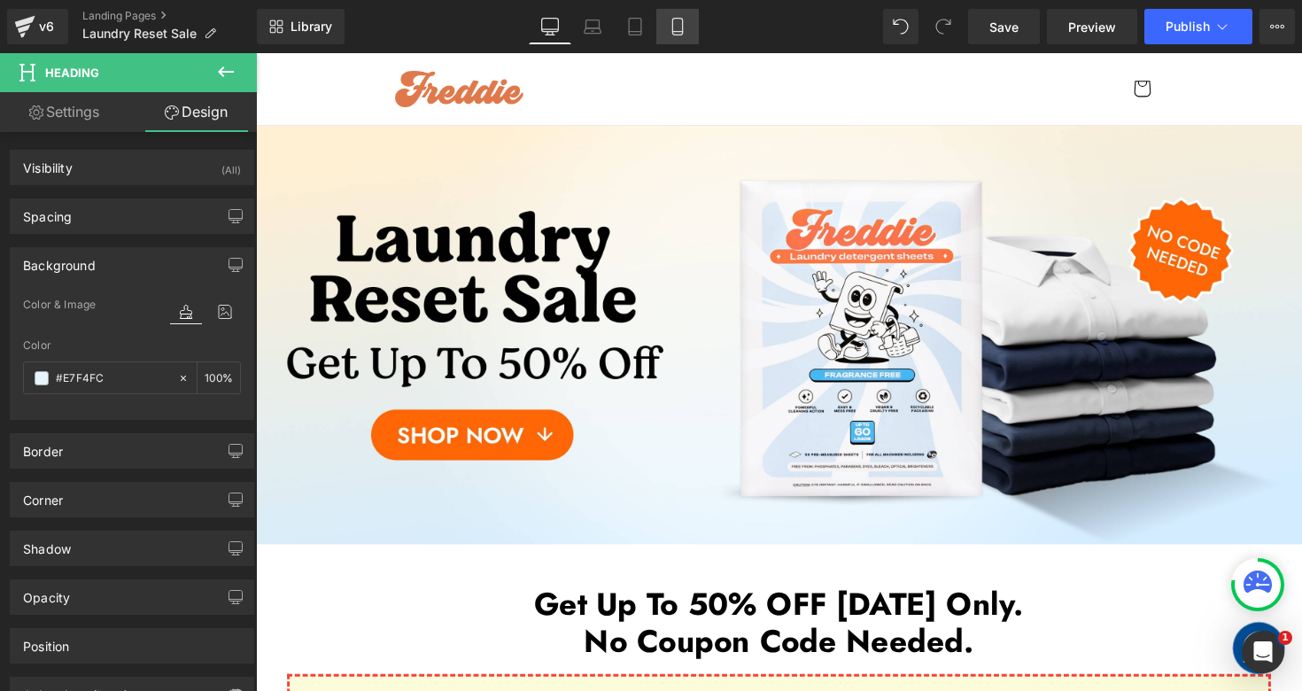
type input "#E7F4FC"
click at [678, 42] on link "Mobile" at bounding box center [677, 26] width 43 height 35
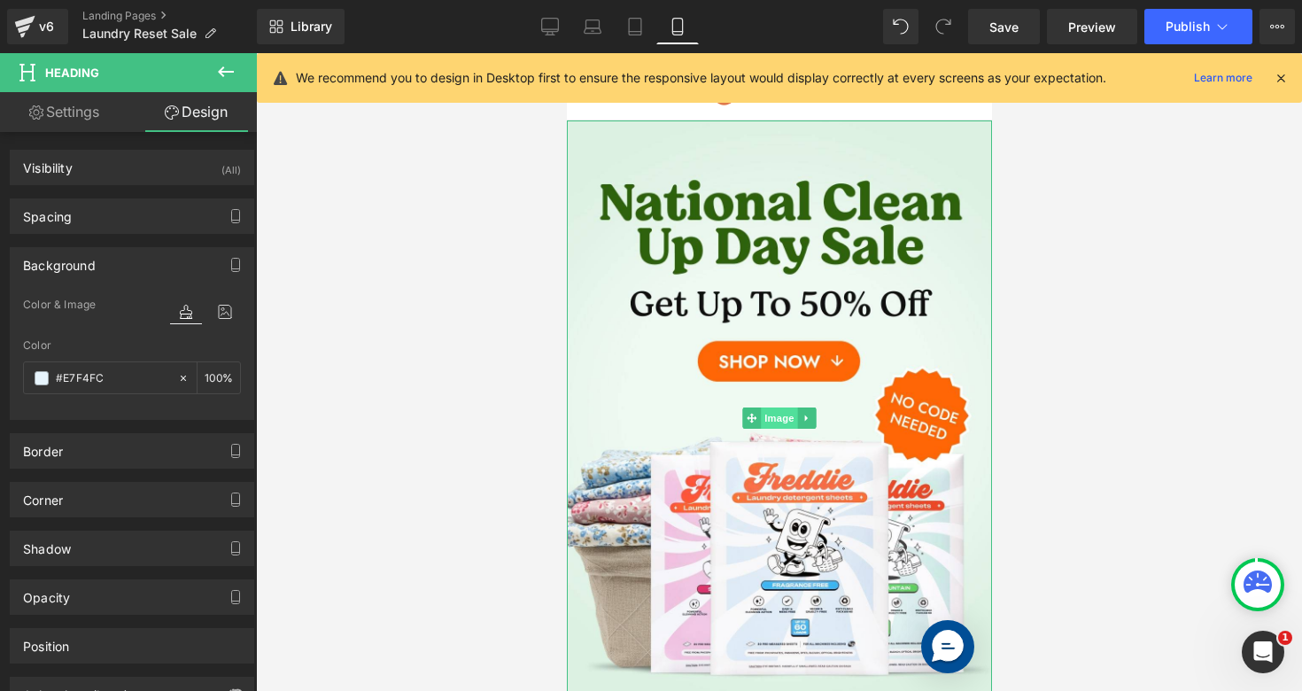
click at [773, 427] on span "Image" at bounding box center [778, 417] width 37 height 21
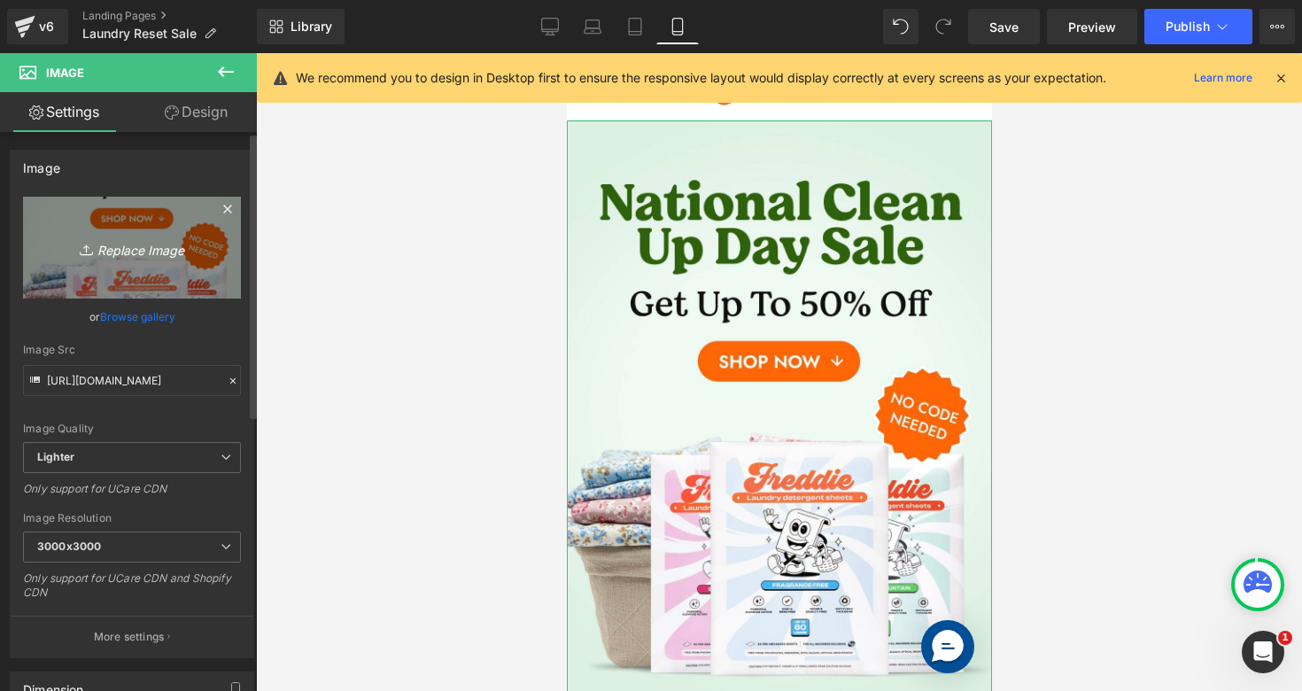
click at [130, 263] on link "Replace Image" at bounding box center [132, 248] width 218 height 102
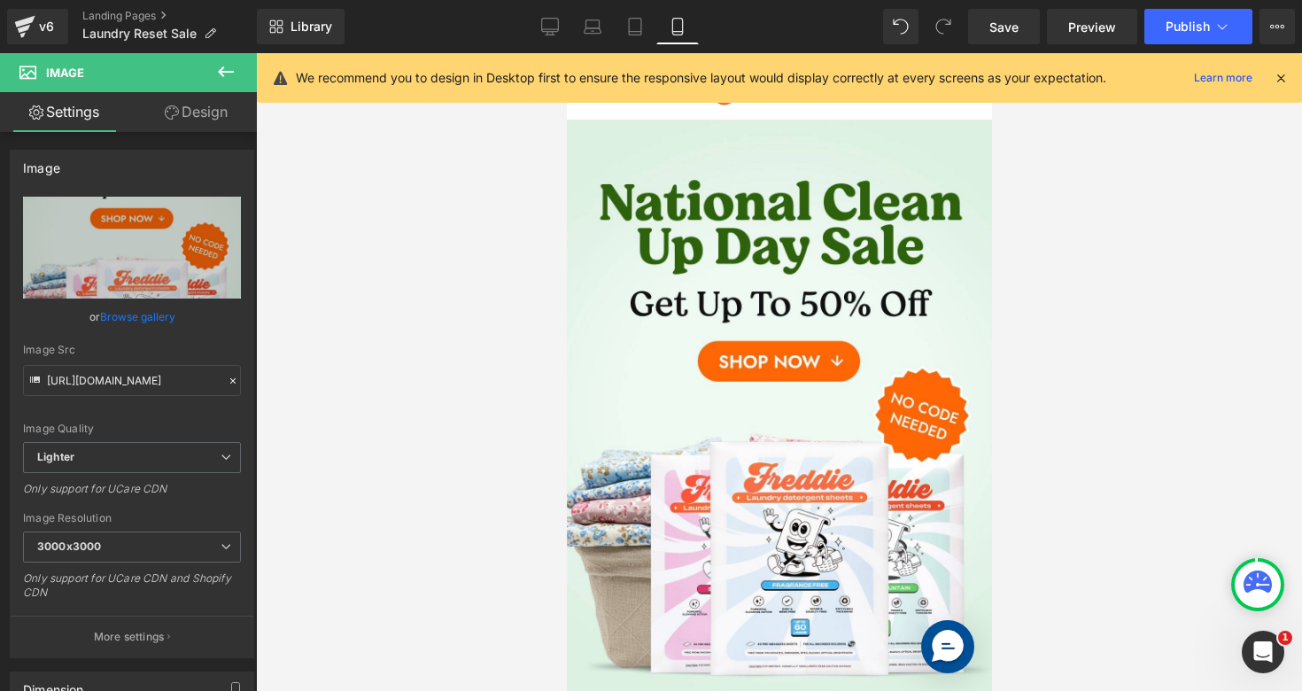
type input "C:\fakepath\Laundry Reset Sale Mobile 2-min.jpg"
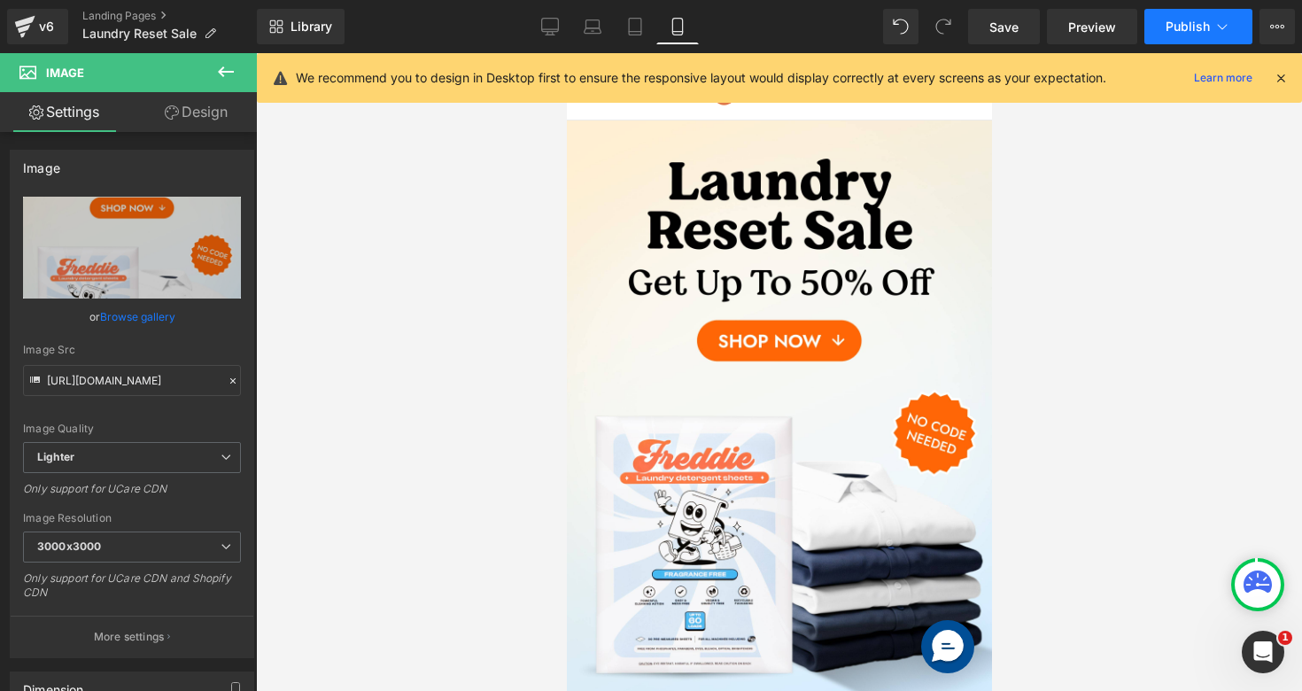
click at [1188, 24] on span "Publish" at bounding box center [1187, 26] width 44 height 14
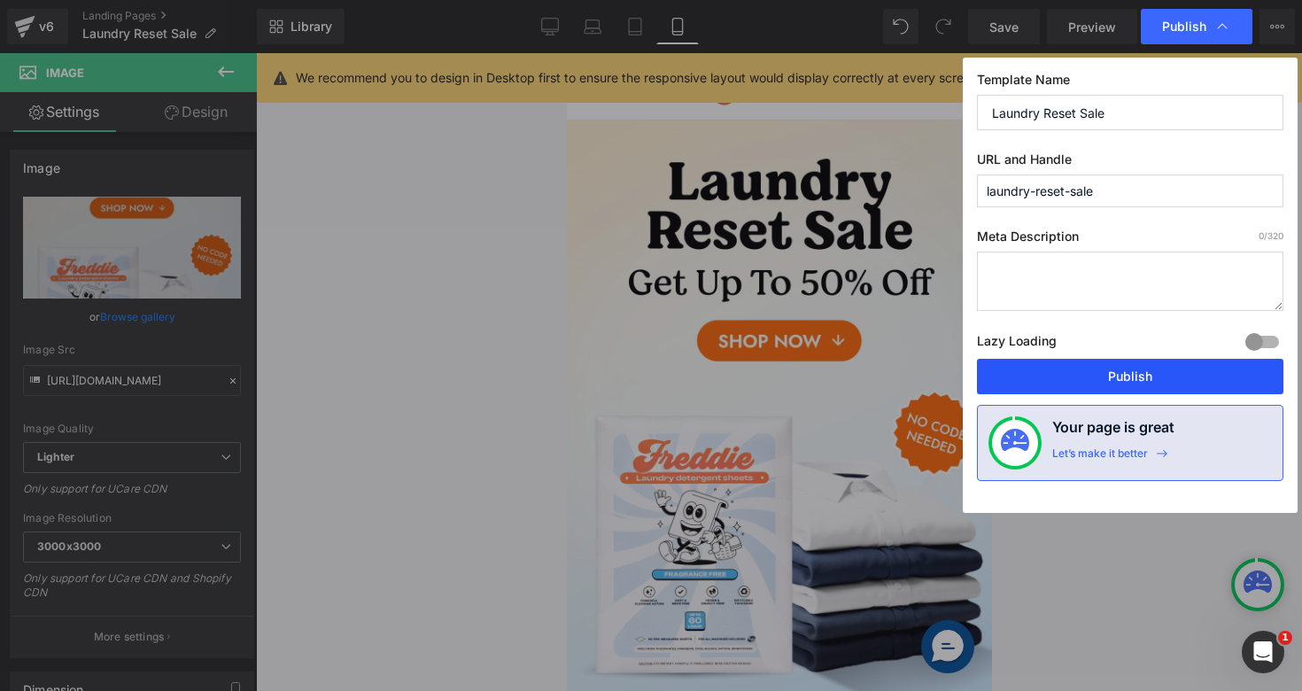
click at [1044, 378] on button "Publish" at bounding box center [1130, 376] width 306 height 35
